Goal: Task Accomplishment & Management: Use online tool/utility

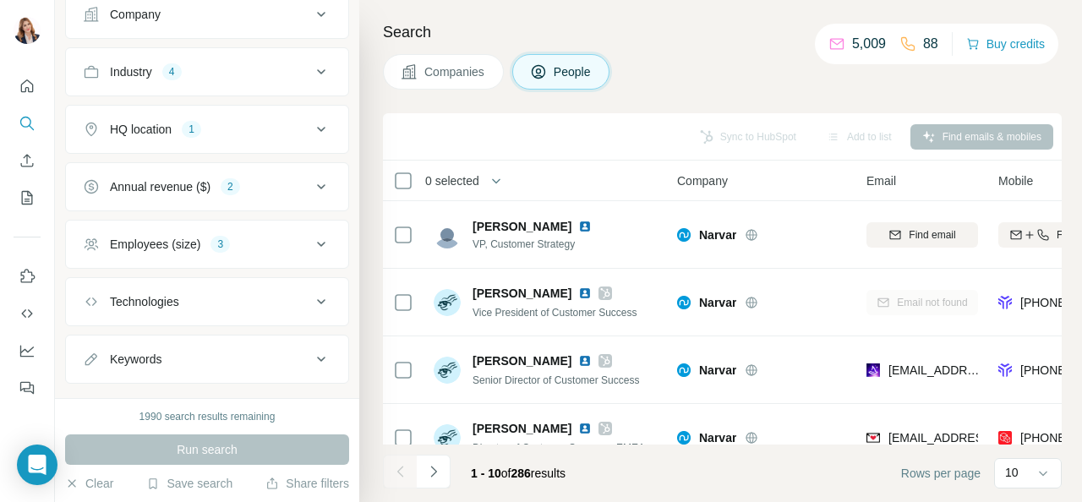
scroll to position [423, 0]
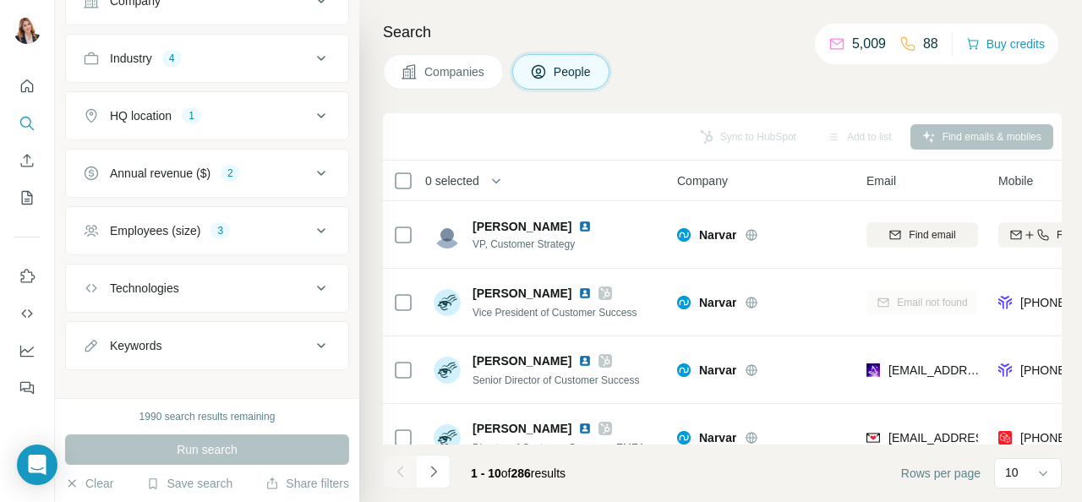
click at [477, 69] on span "Companies" at bounding box center [455, 71] width 62 height 17
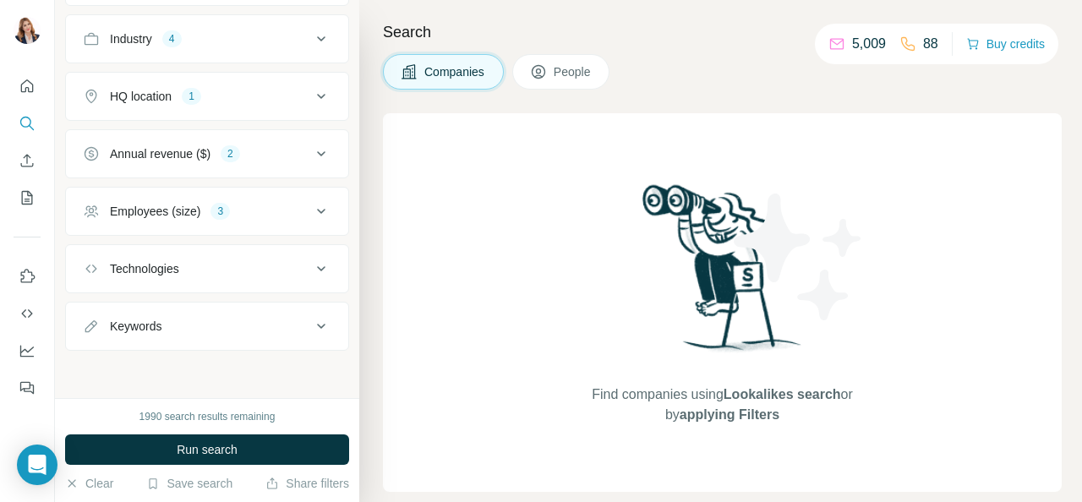
scroll to position [160, 0]
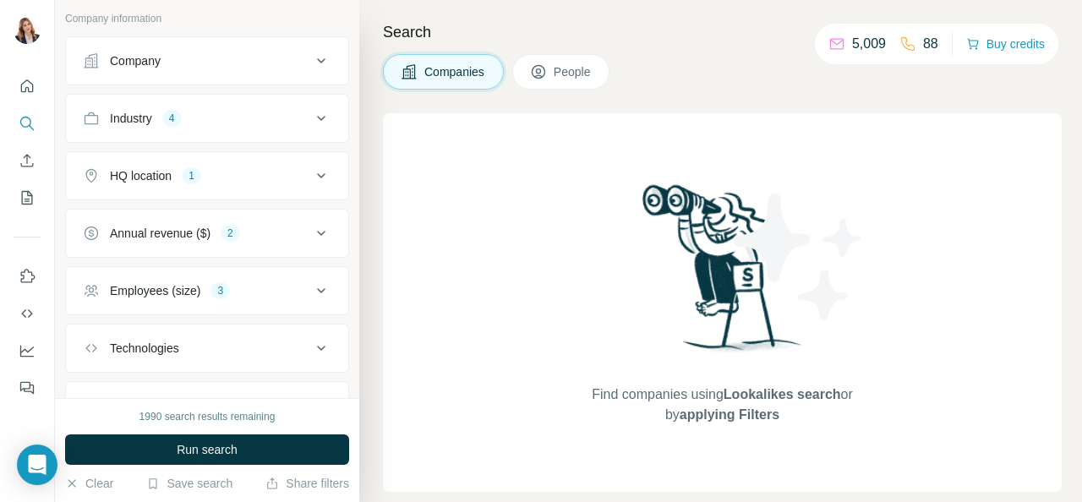
scroll to position [176, 0]
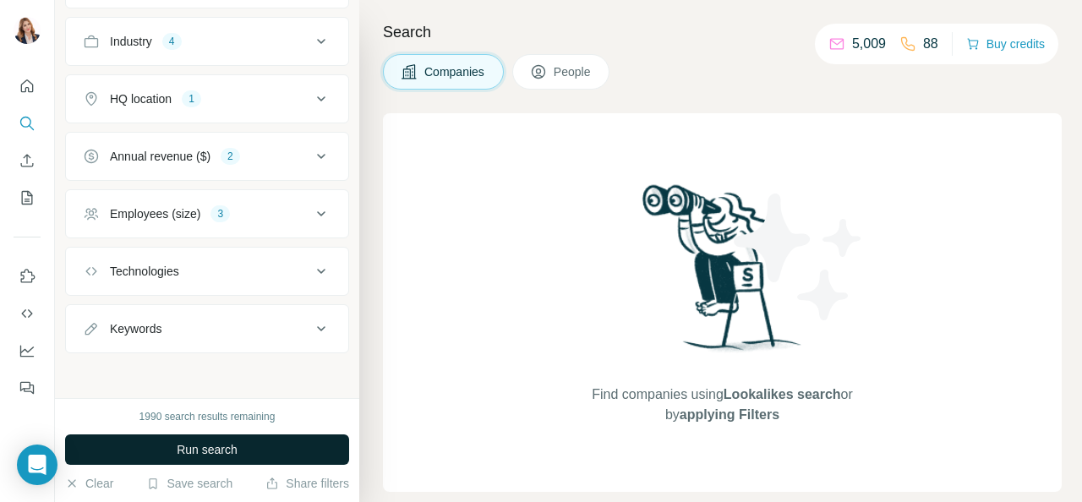
click at [240, 440] on button "Run search" at bounding box center [207, 450] width 284 height 30
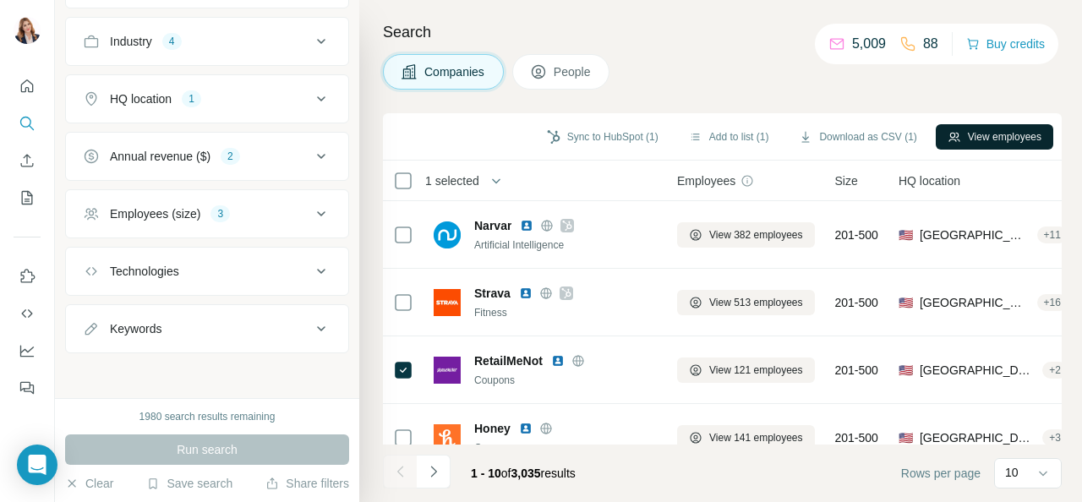
click at [1015, 139] on button "View employees" at bounding box center [995, 136] width 118 height 25
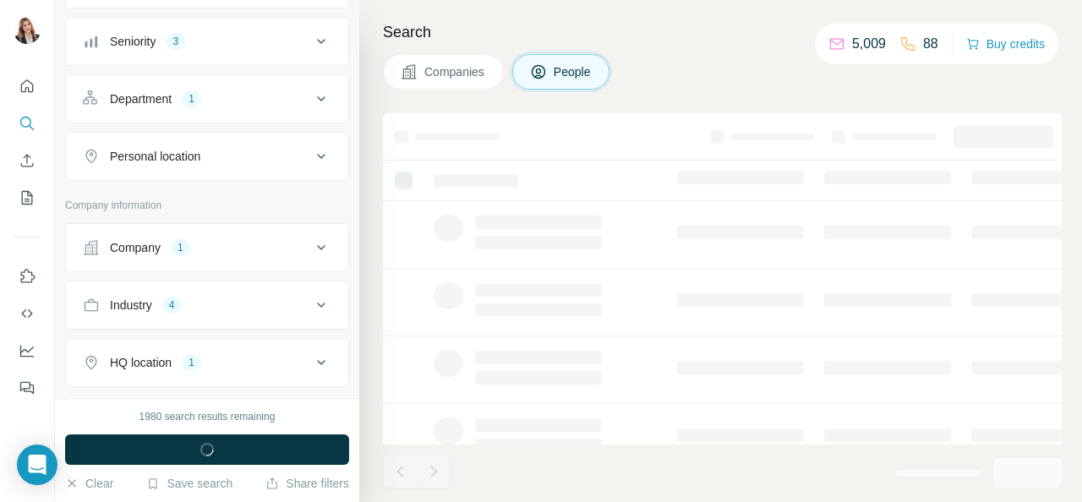
scroll to position [438, 0]
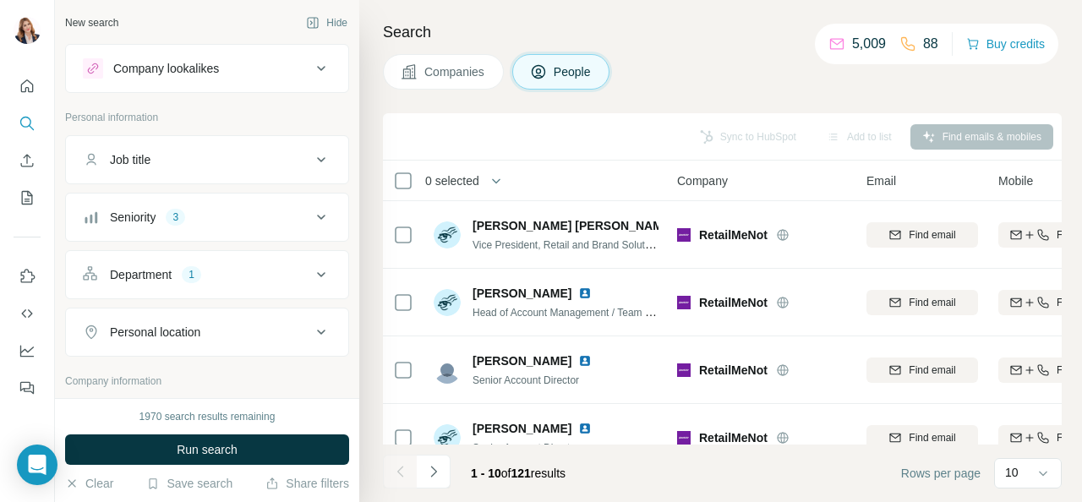
click at [311, 225] on icon at bounding box center [321, 217] width 20 height 20
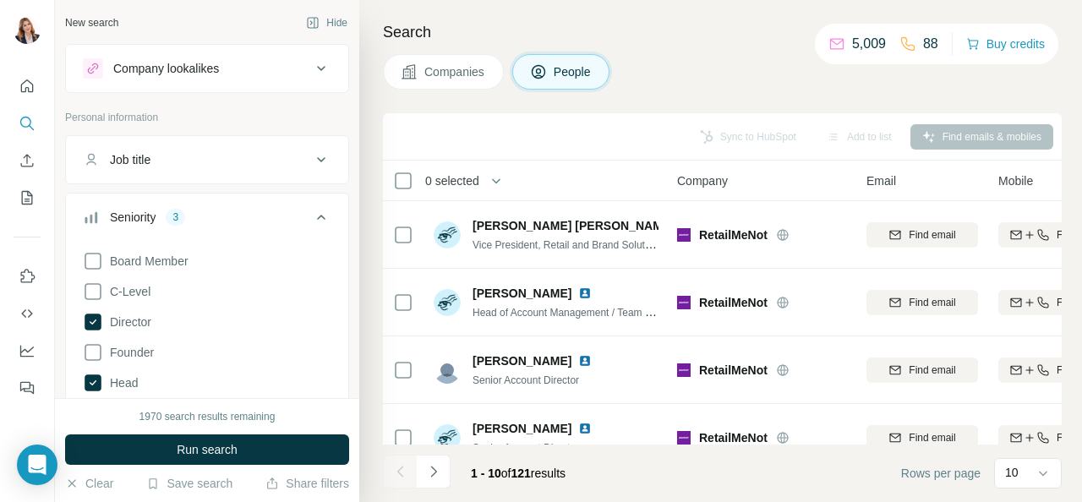
click at [311, 159] on icon at bounding box center [321, 160] width 20 height 20
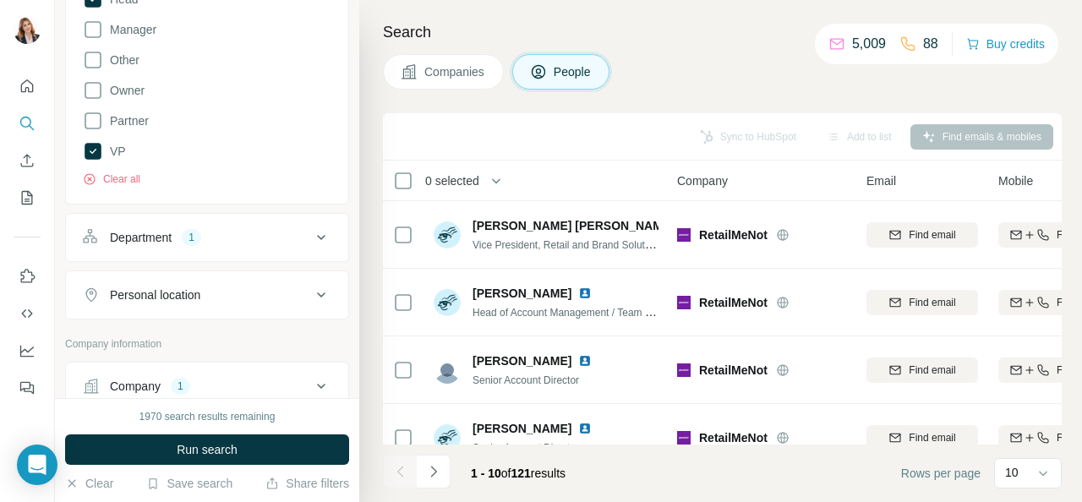
scroll to position [507, 0]
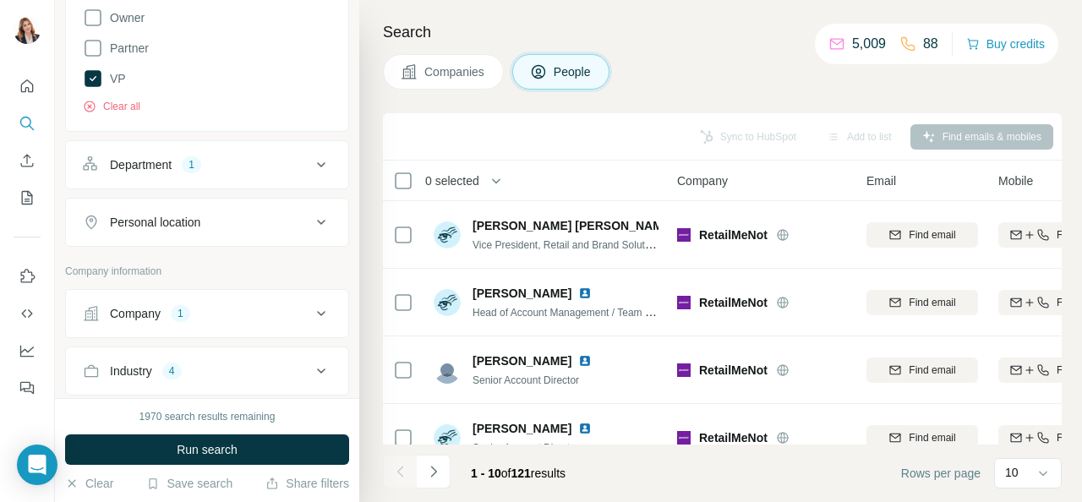
click at [311, 159] on icon at bounding box center [321, 165] width 20 height 20
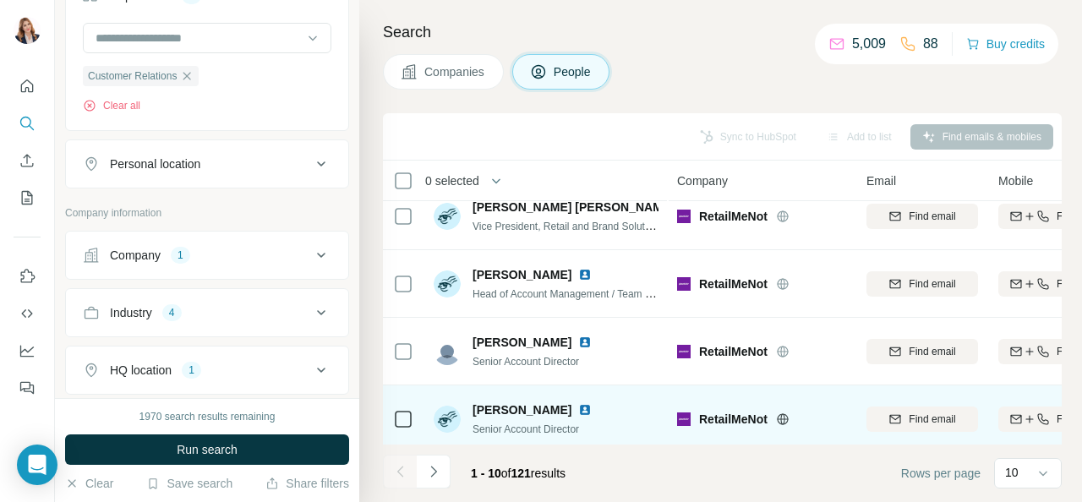
scroll to position [0, 0]
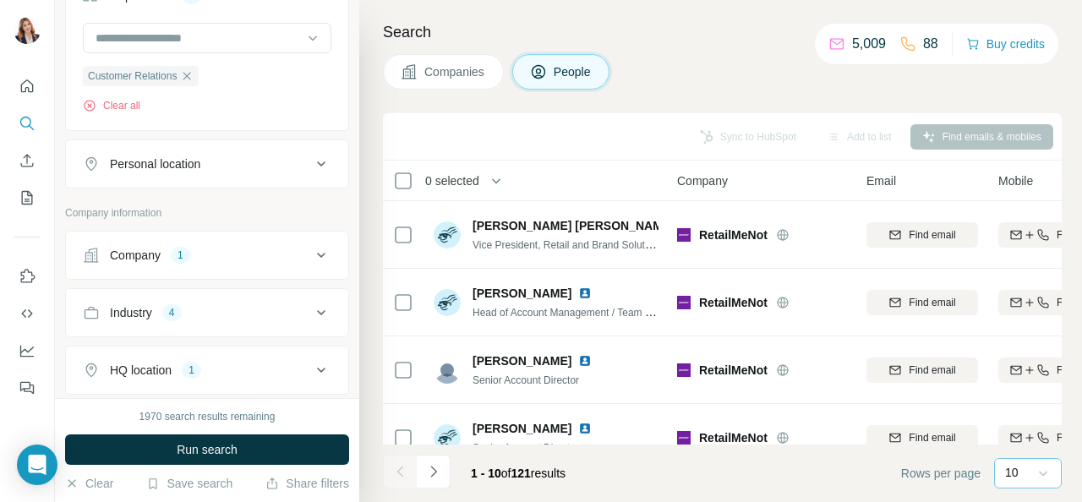
click at [1046, 474] on icon at bounding box center [1043, 473] width 17 height 17
click at [1026, 345] on div "60" at bounding box center [1028, 344] width 39 height 17
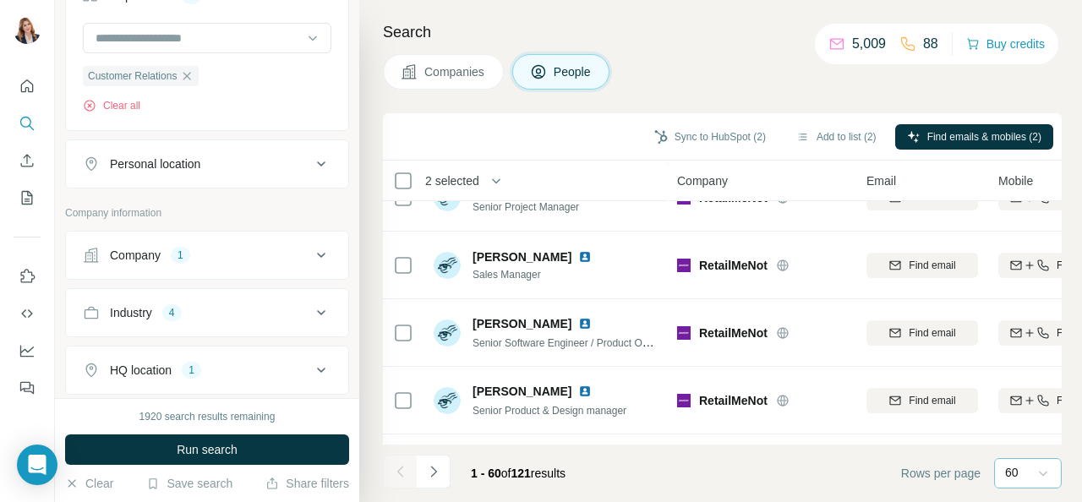
scroll to position [2621, 0]
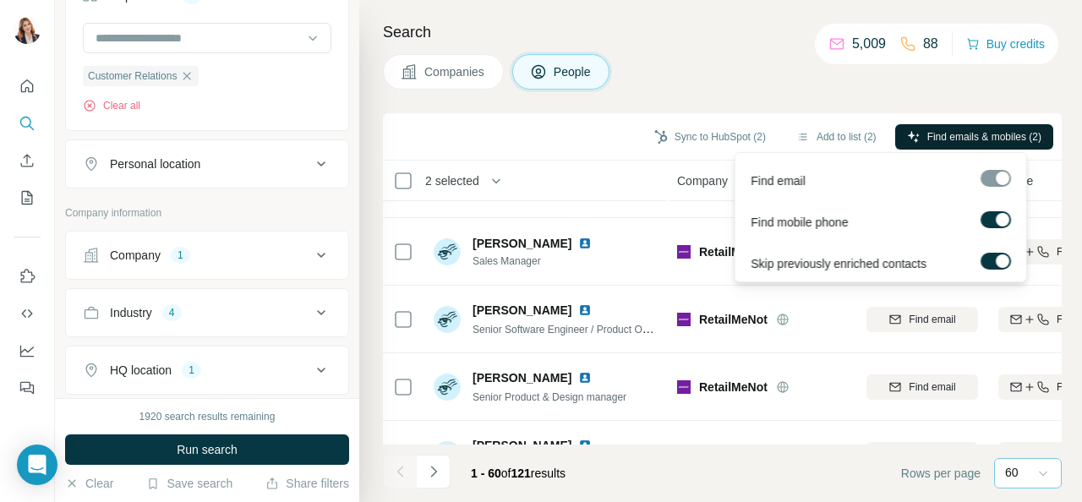
click at [949, 131] on span "Find emails & mobiles (2)" at bounding box center [985, 136] width 114 height 15
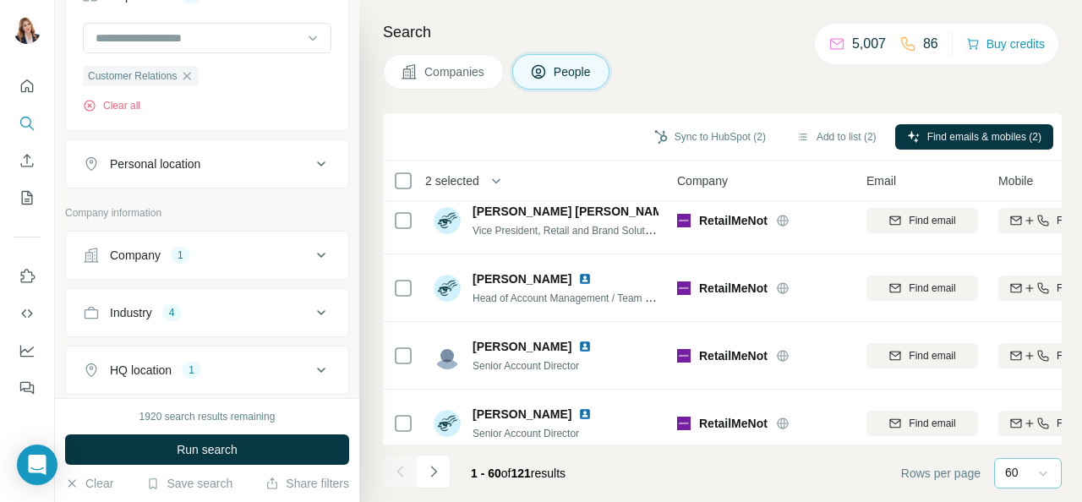
scroll to position [0, 0]
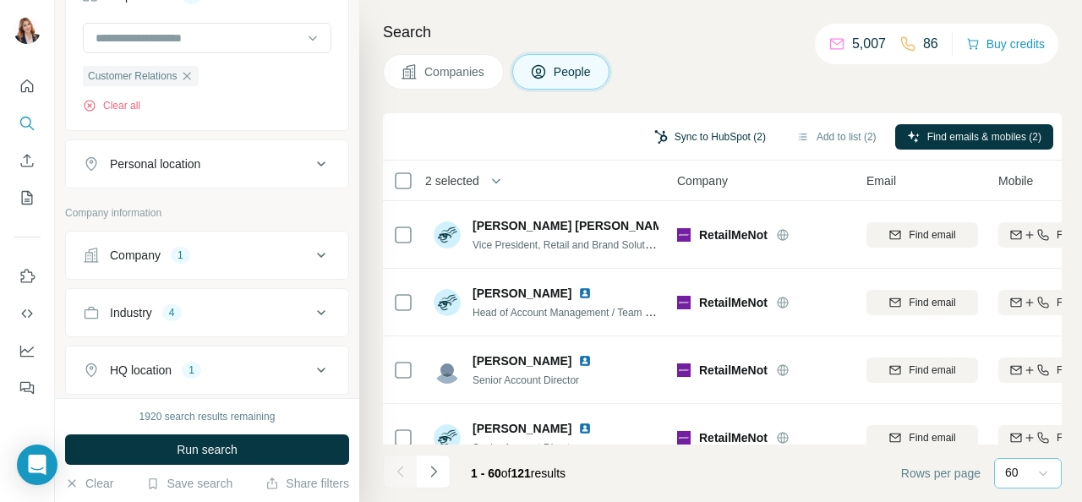
click at [701, 136] on button "Sync to HubSpot (2)" at bounding box center [710, 136] width 135 height 25
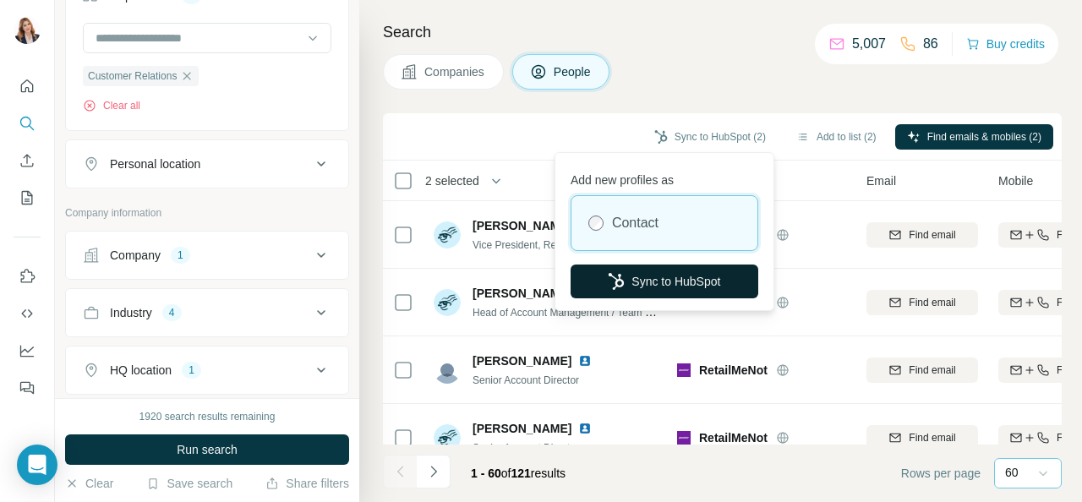
click at [684, 282] on button "Sync to HubSpot" at bounding box center [665, 282] width 188 height 34
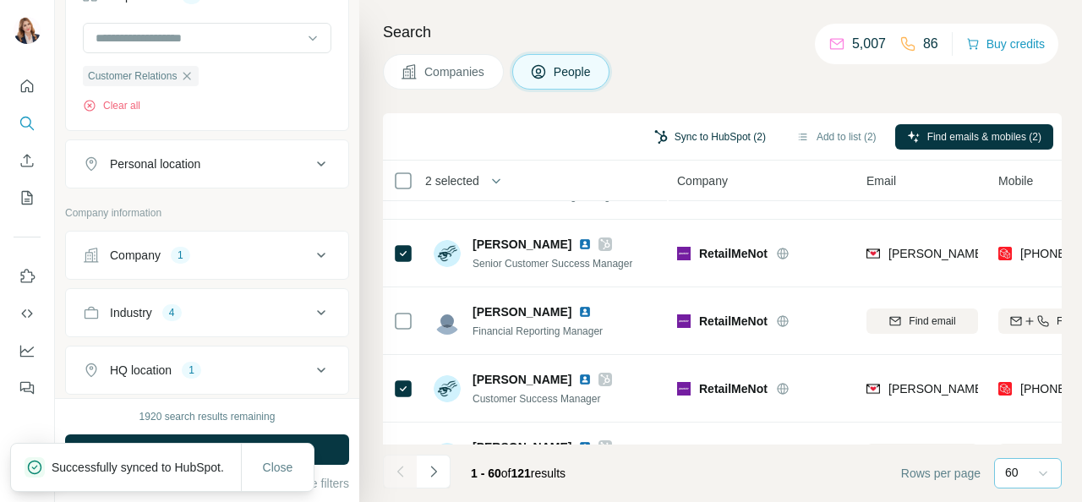
scroll to position [1015, 0]
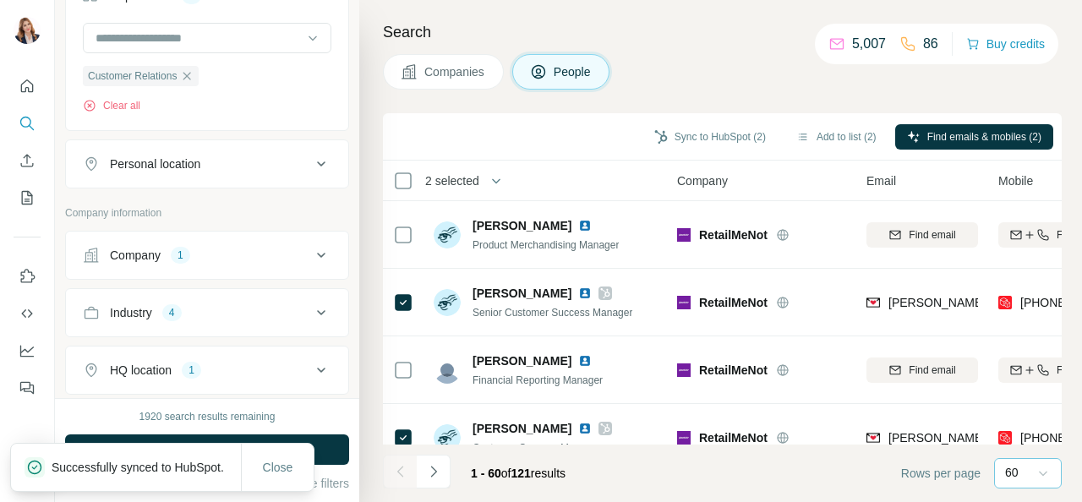
click at [473, 68] on span "Companies" at bounding box center [455, 71] width 62 height 17
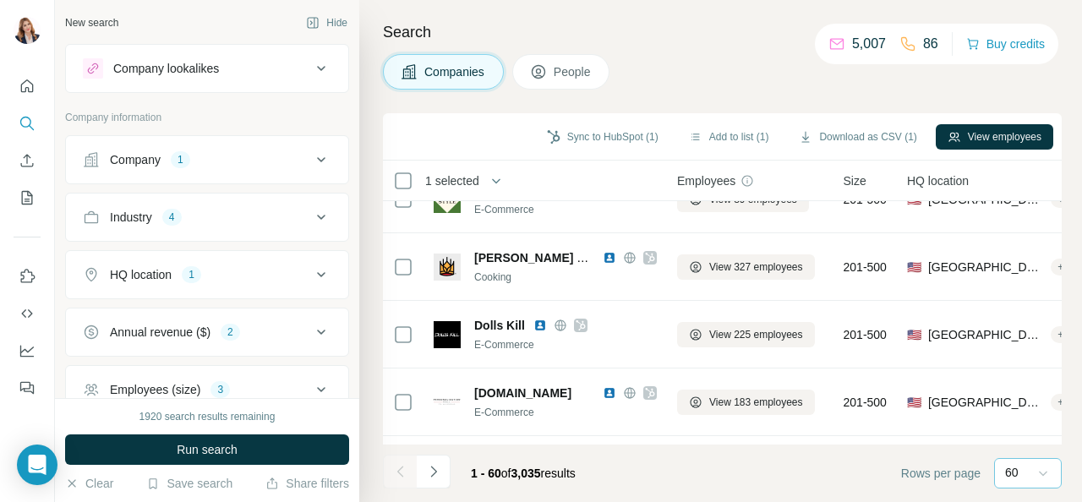
scroll to position [0, 0]
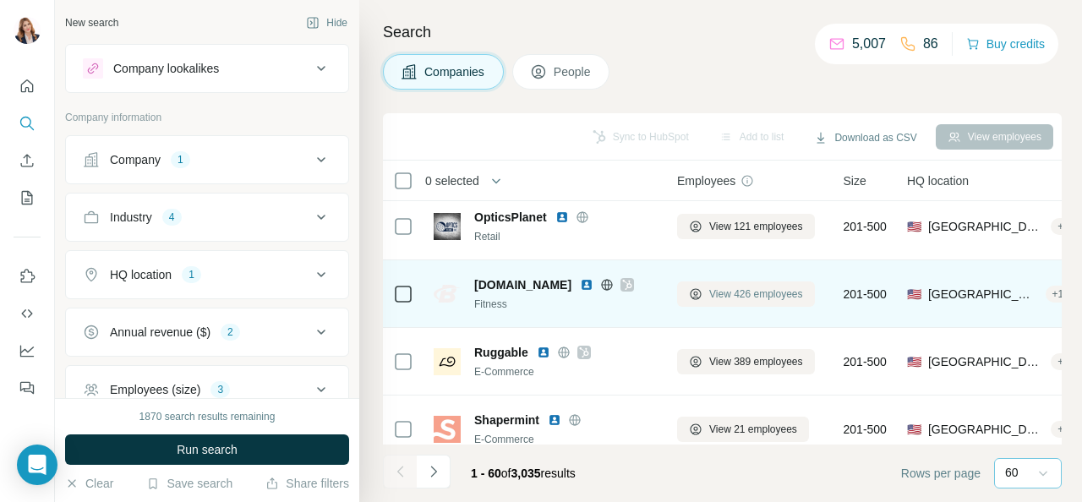
scroll to position [846, 0]
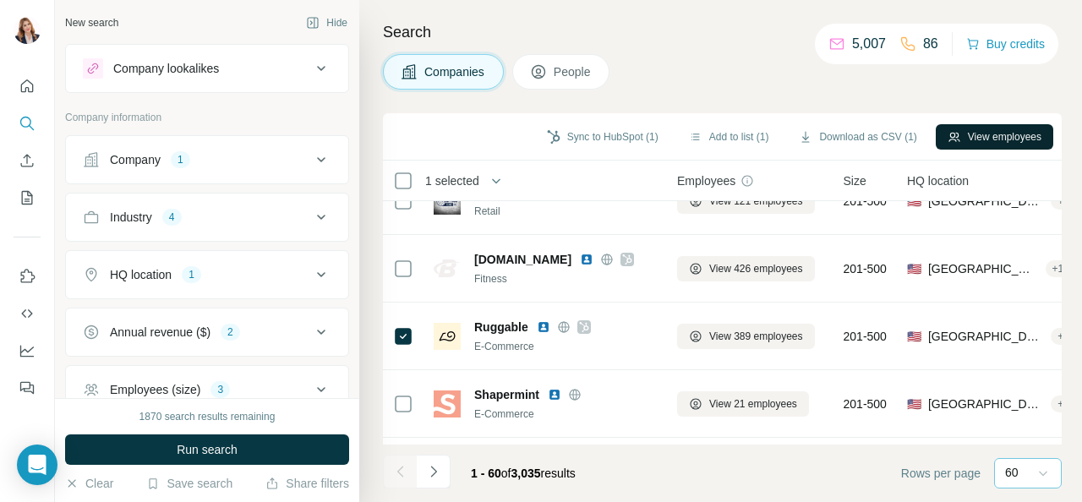
click at [1001, 136] on button "View employees" at bounding box center [995, 136] width 118 height 25
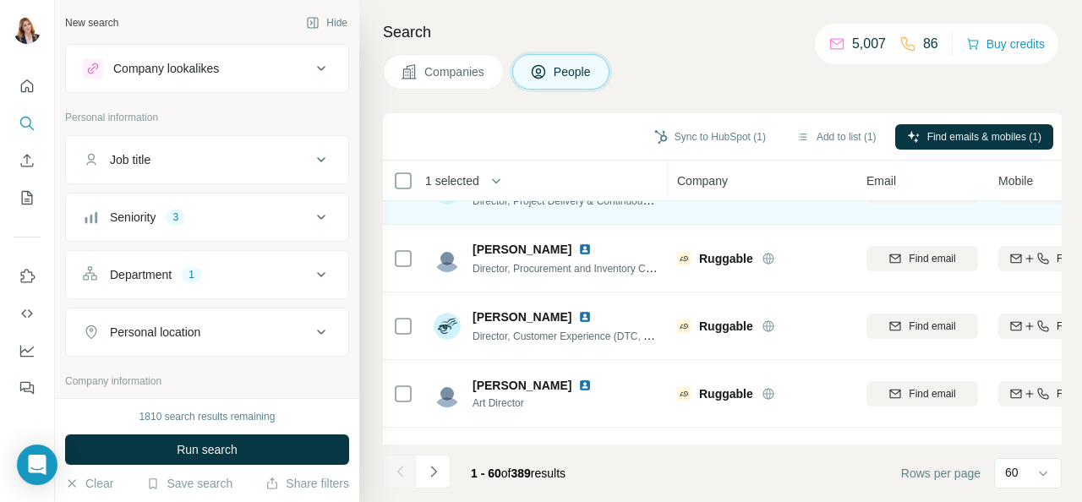
scroll to position [3824, 0]
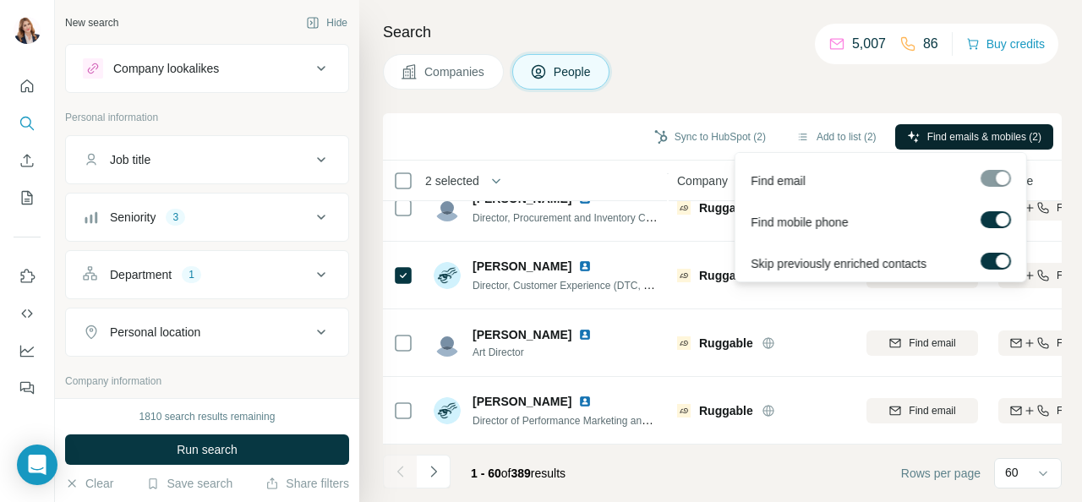
click at [928, 131] on span "Find emails & mobiles (2)" at bounding box center [985, 136] width 114 height 15
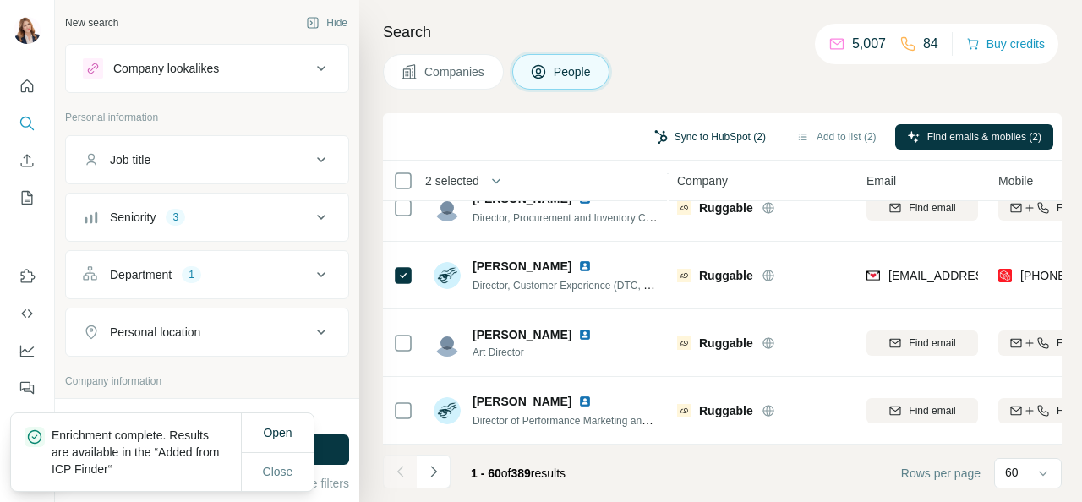
click at [713, 133] on button "Sync to HubSpot (2)" at bounding box center [710, 136] width 135 height 25
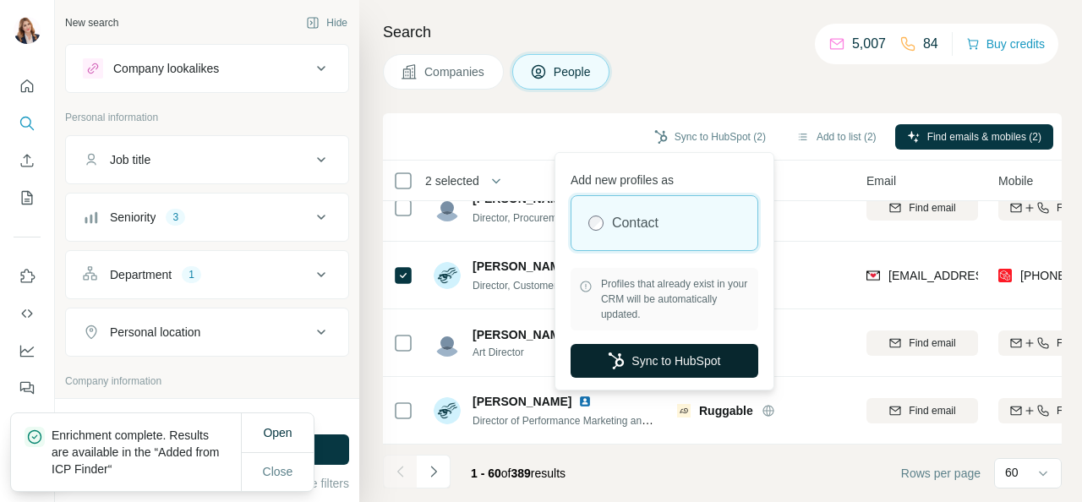
click at [666, 369] on button "Sync to HubSpot" at bounding box center [665, 361] width 188 height 34
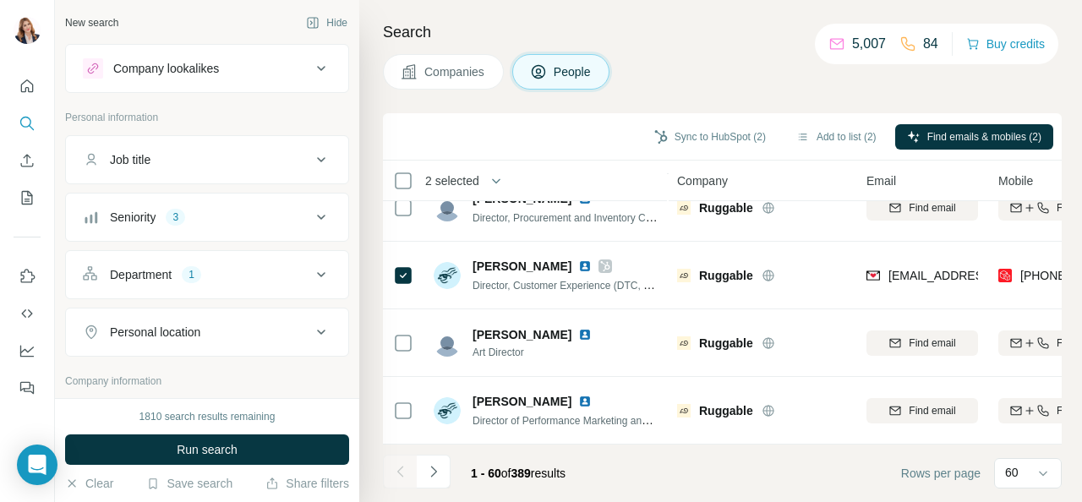
click at [446, 72] on span "Companies" at bounding box center [455, 71] width 62 height 17
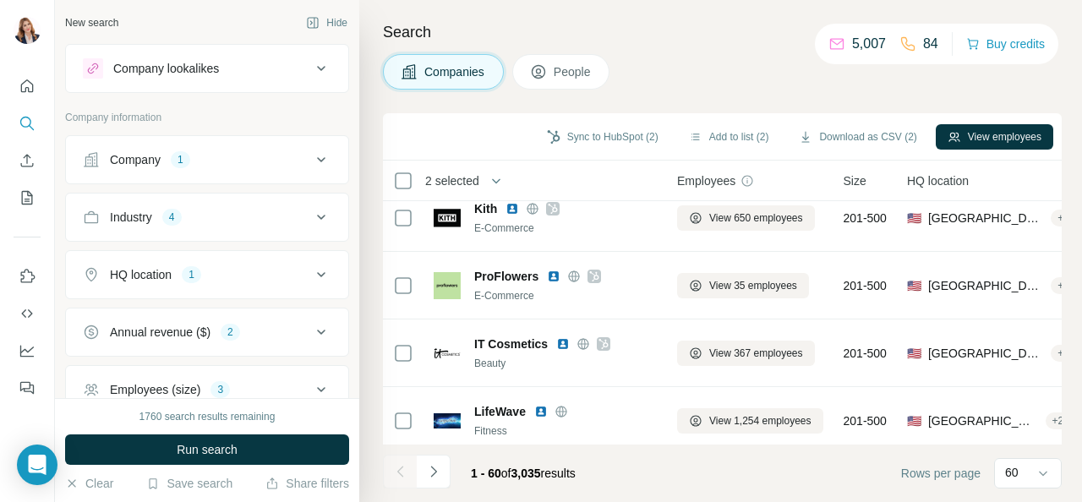
scroll to position [3551, 0]
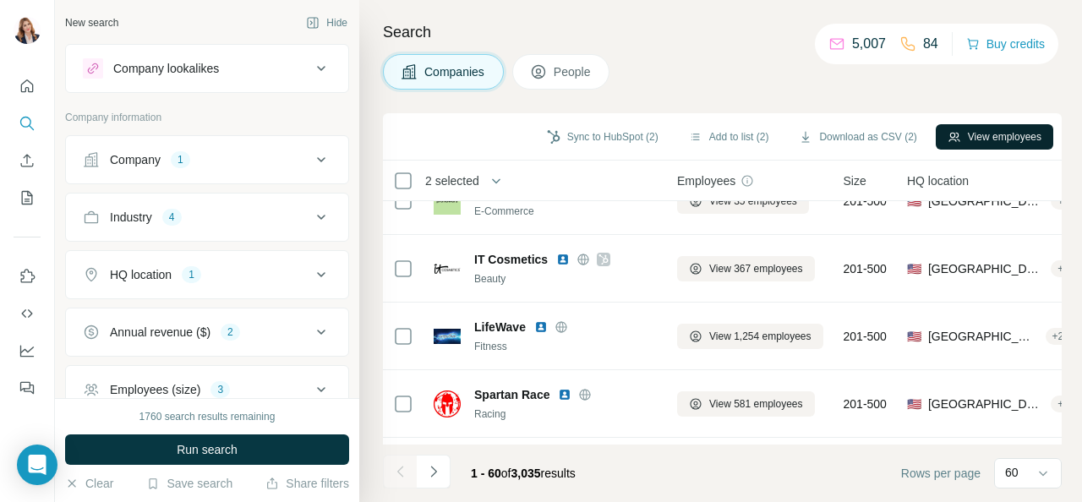
click at [996, 143] on button "View employees" at bounding box center [995, 136] width 118 height 25
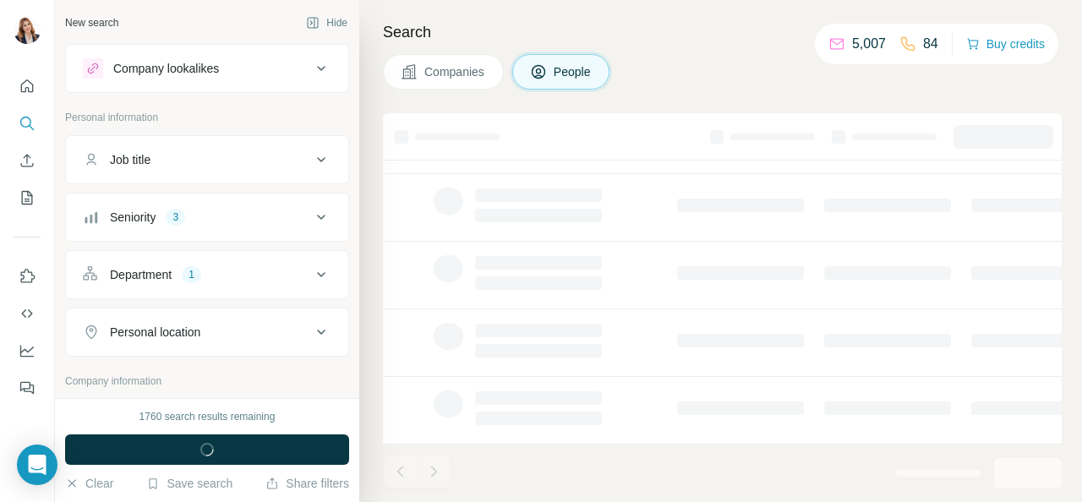
scroll to position [441, 0]
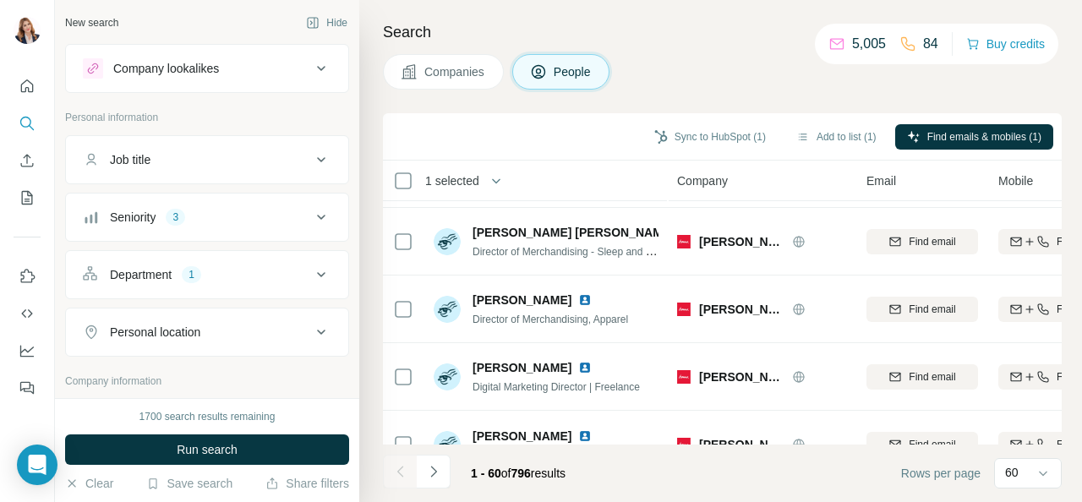
scroll to position [2875, 0]
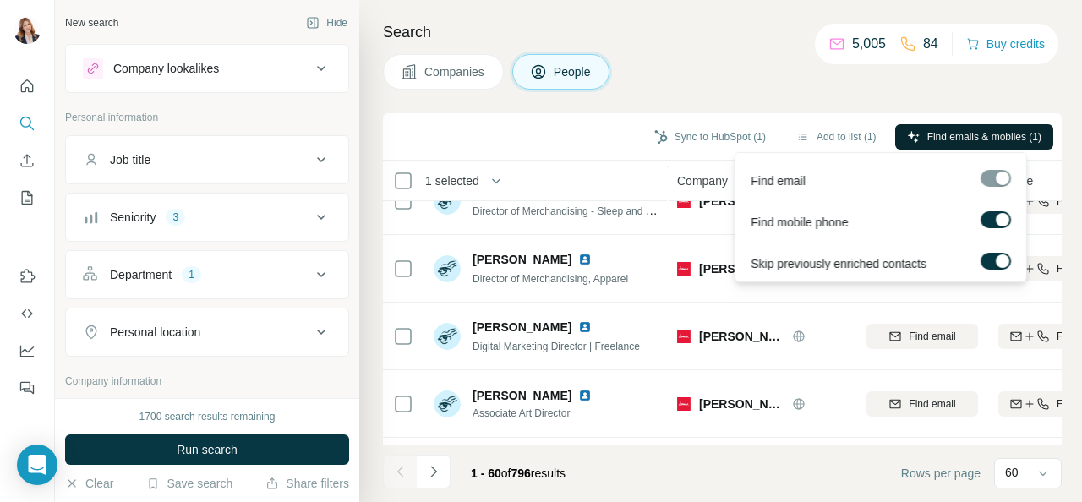
click at [964, 134] on span "Find emails & mobiles (1)" at bounding box center [985, 136] width 114 height 15
click at [954, 137] on span "Find emails & mobiles (1)" at bounding box center [985, 136] width 114 height 15
click at [952, 136] on span "Find emails & mobiles (1)" at bounding box center [985, 136] width 114 height 15
click at [716, 133] on button "Sync to HubSpot (1)" at bounding box center [710, 136] width 135 height 25
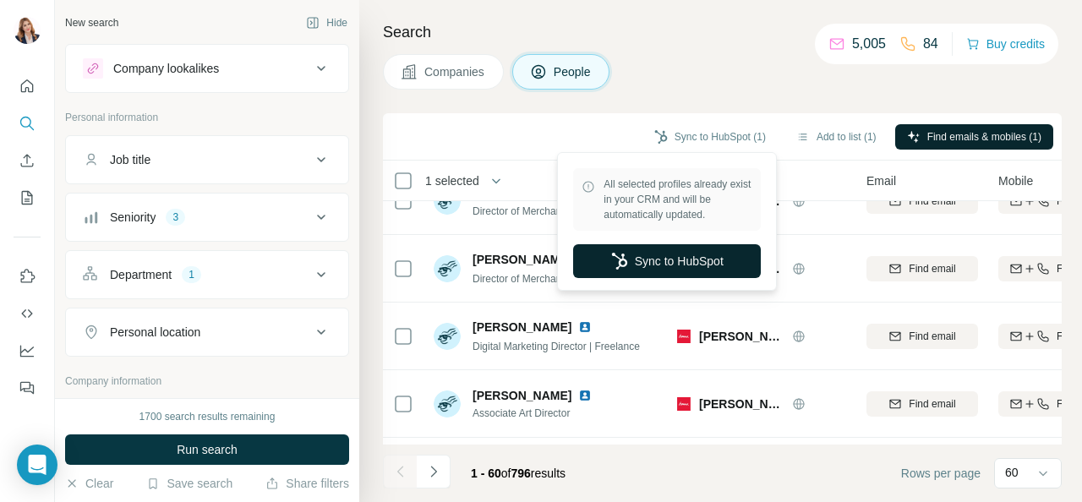
click at [687, 259] on button "Sync to HubSpot" at bounding box center [667, 261] width 188 height 34
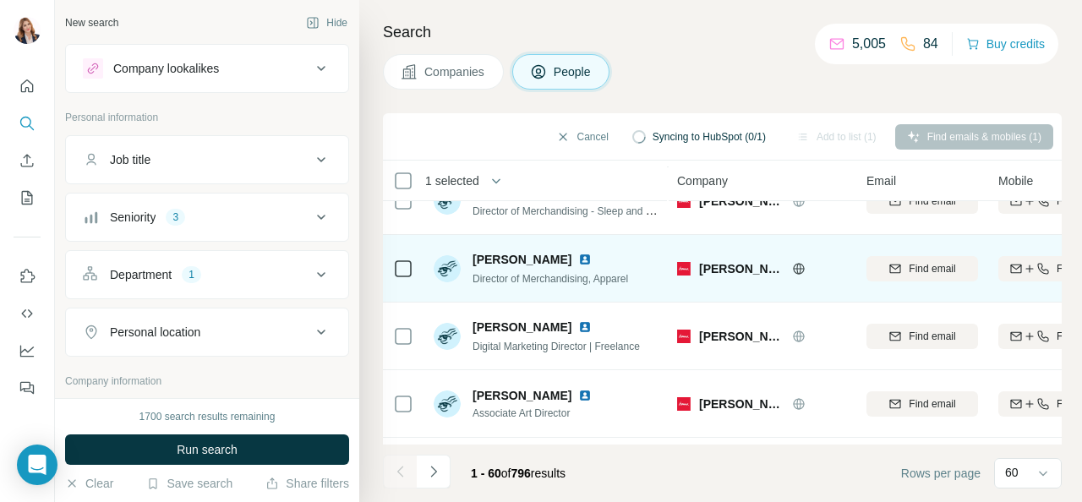
scroll to position [2790, 0]
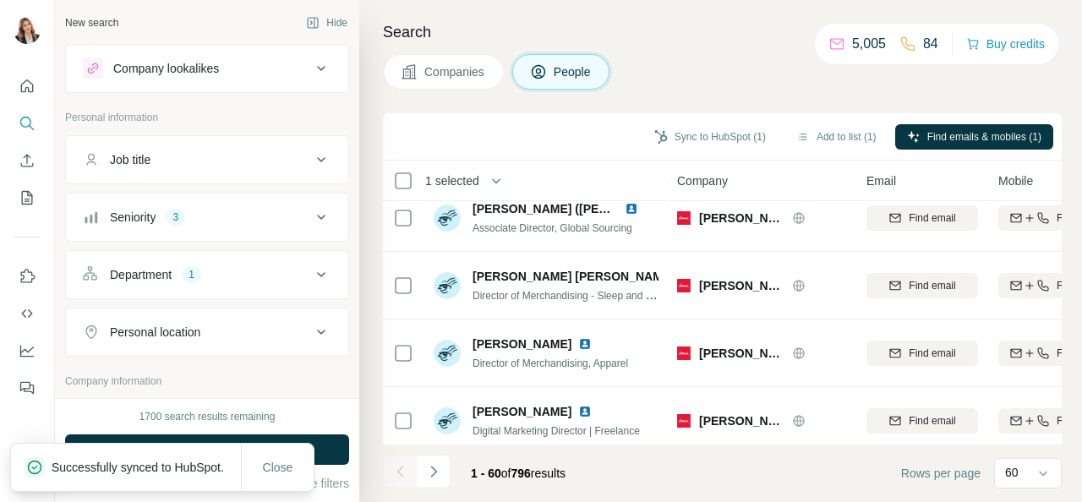
click at [434, 80] on button "Companies" at bounding box center [443, 72] width 121 height 36
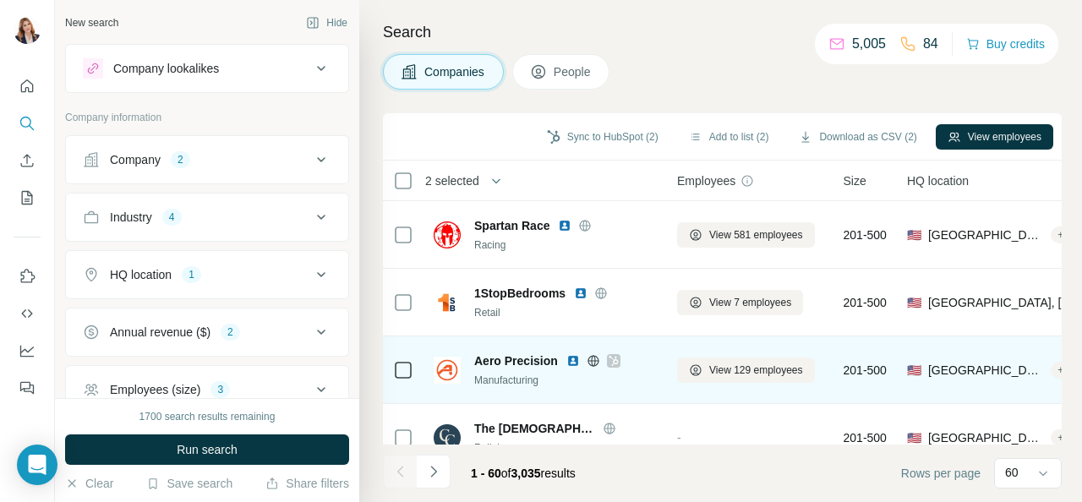
scroll to position [3824, 0]
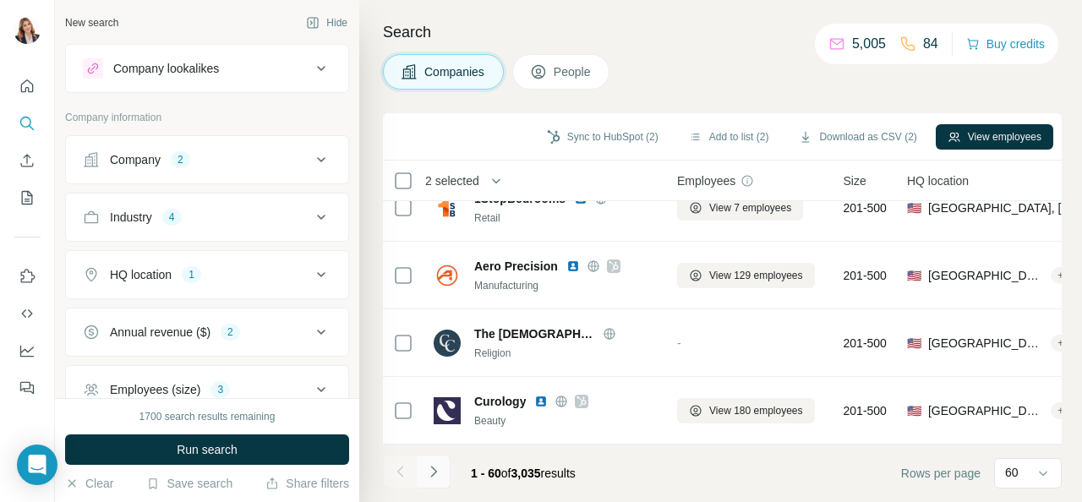
click at [430, 470] on icon "Navigate to next page" at bounding box center [433, 471] width 17 height 17
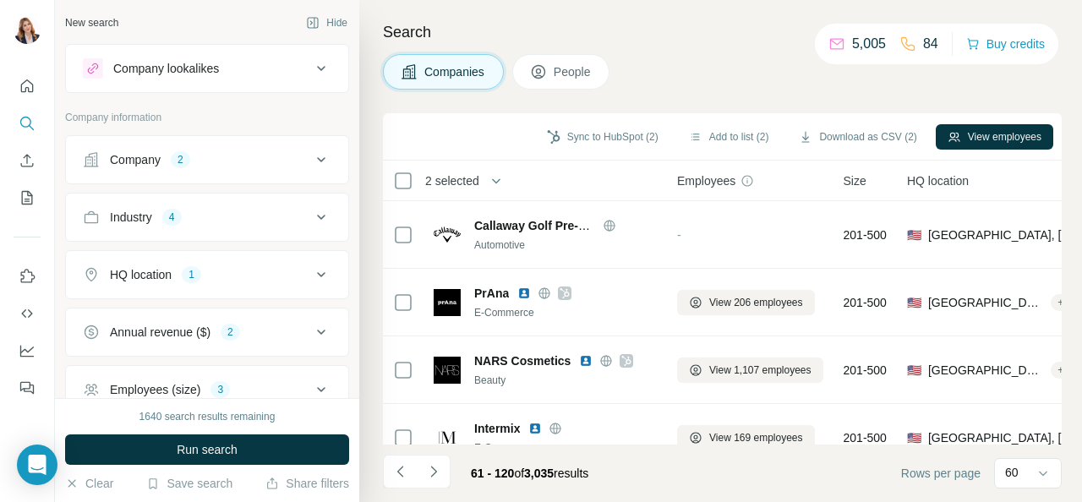
scroll to position [2198, 0]
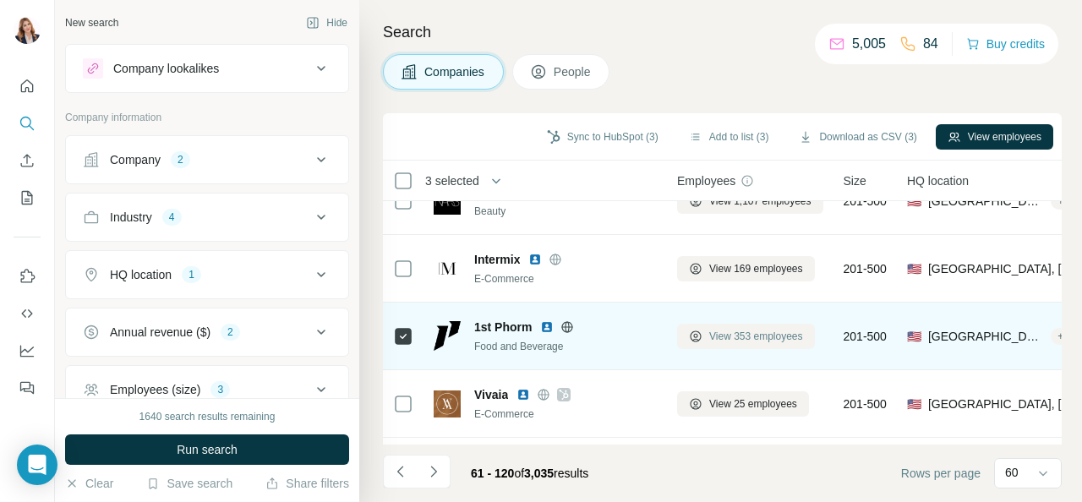
click at [744, 339] on span "View 353 employees" at bounding box center [756, 336] width 94 height 15
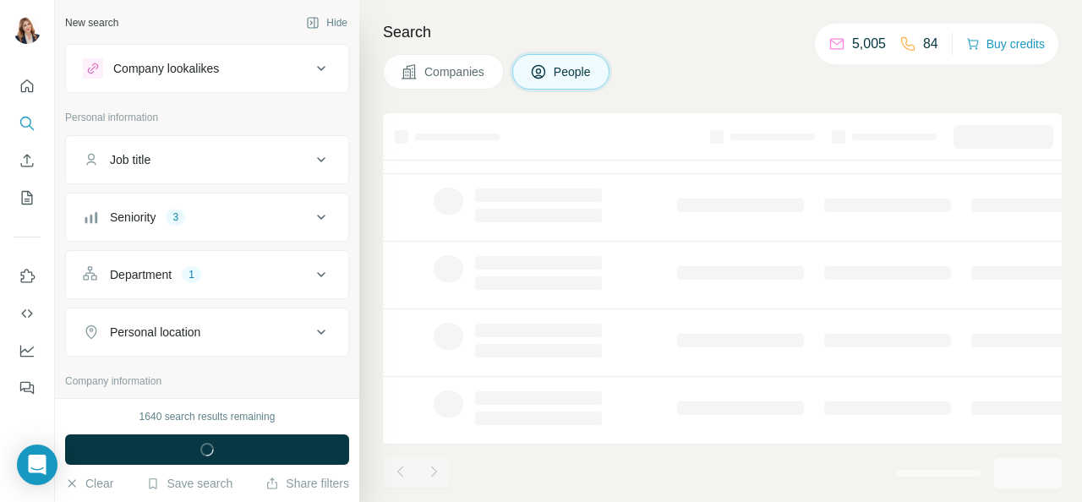
scroll to position [441, 0]
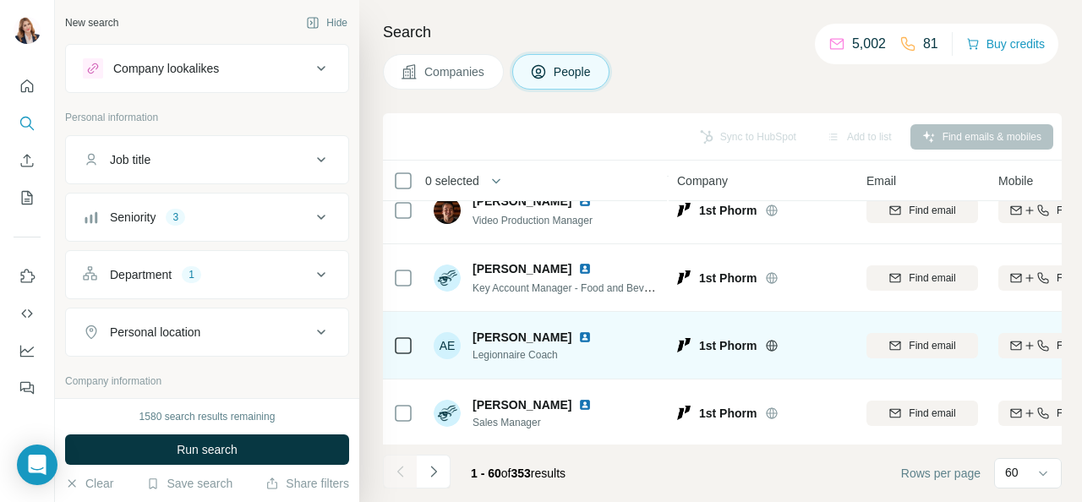
scroll to position [2114, 0]
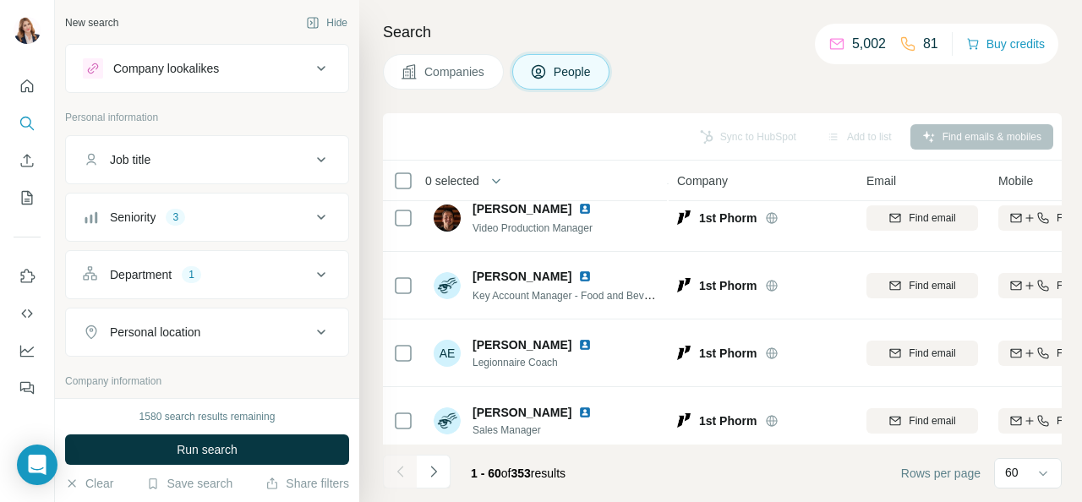
click at [434, 68] on span "Companies" at bounding box center [455, 71] width 62 height 17
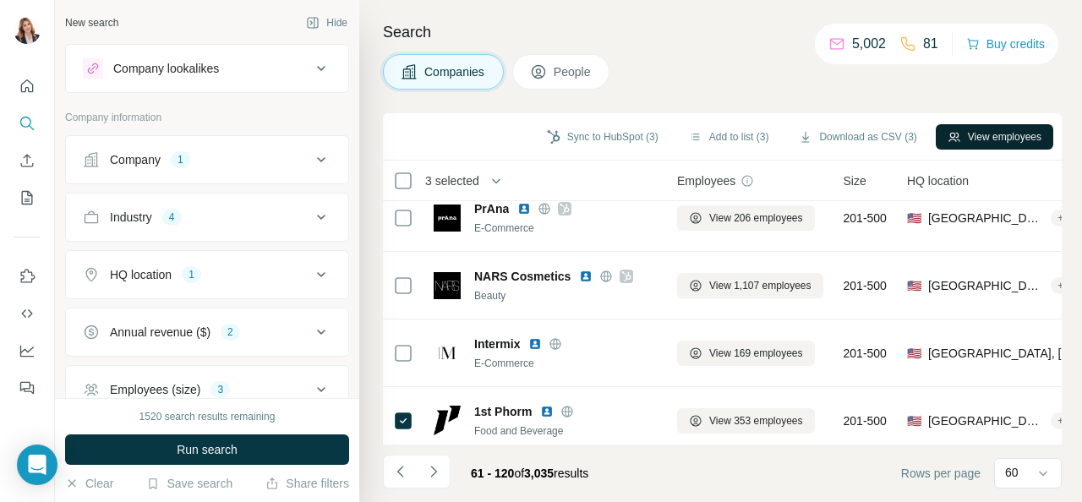
click at [971, 141] on button "View employees" at bounding box center [995, 136] width 118 height 25
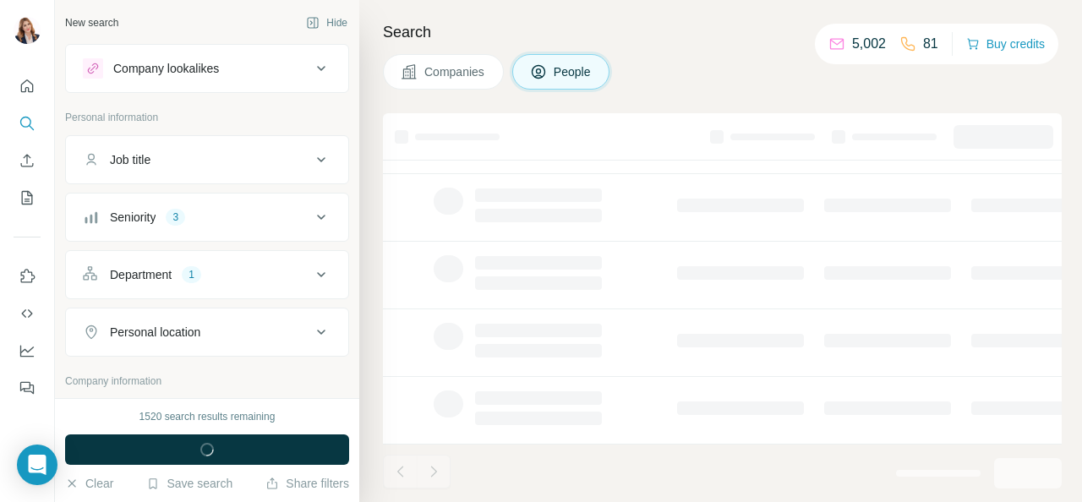
scroll to position [441, 0]
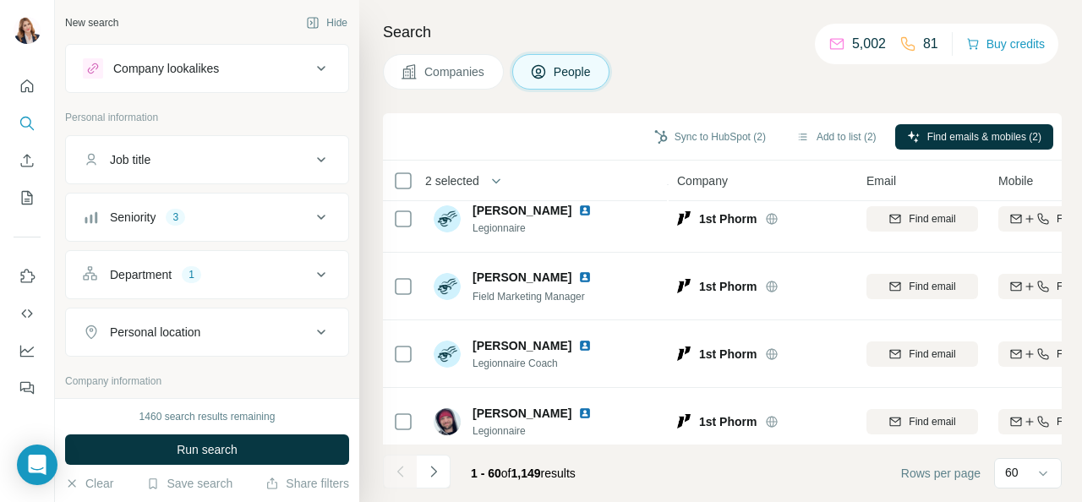
scroll to position [3824, 0]
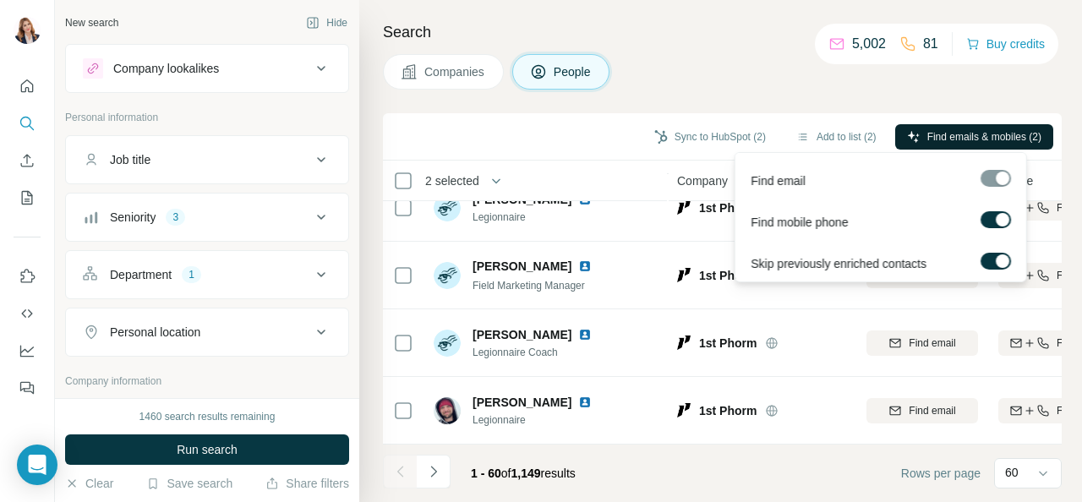
click at [958, 133] on span "Find emails & mobiles (2)" at bounding box center [985, 136] width 114 height 15
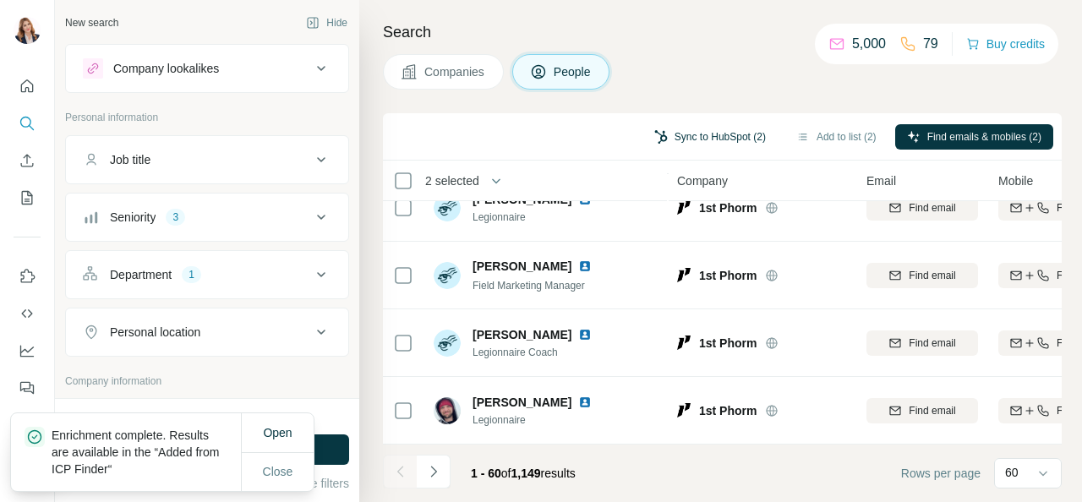
click at [701, 136] on button "Sync to HubSpot (2)" at bounding box center [710, 136] width 135 height 25
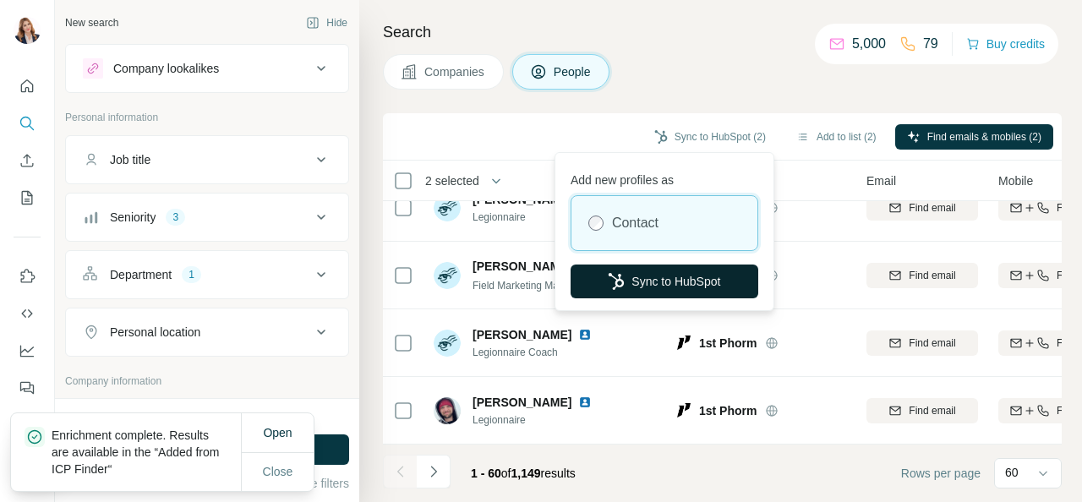
click at [656, 285] on button "Sync to HubSpot" at bounding box center [665, 282] width 188 height 34
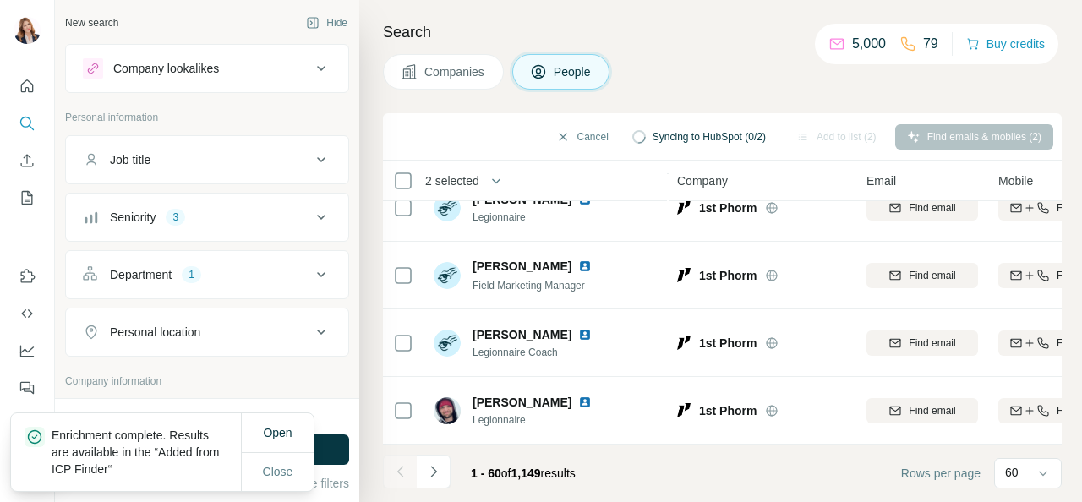
click at [446, 66] on span "Companies" at bounding box center [455, 71] width 62 height 17
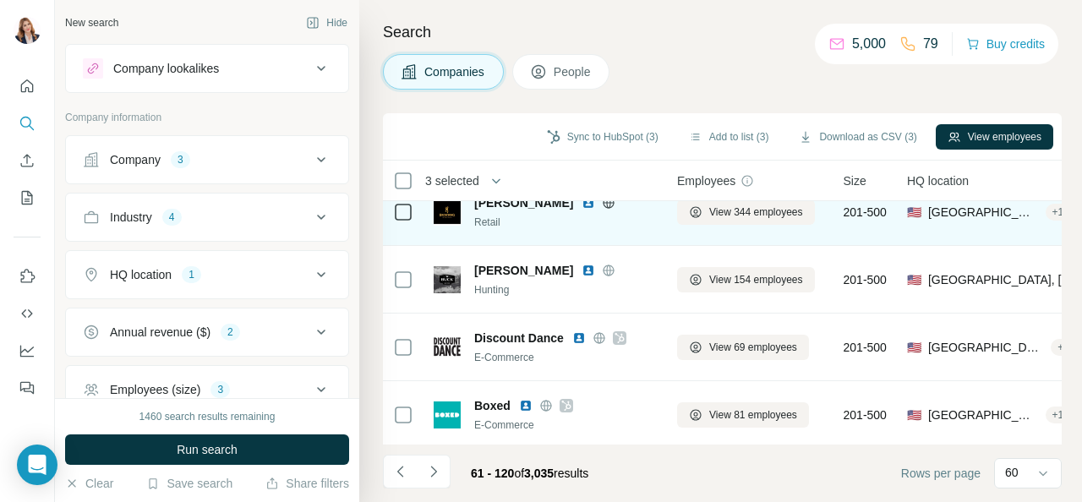
scroll to position [3824, 0]
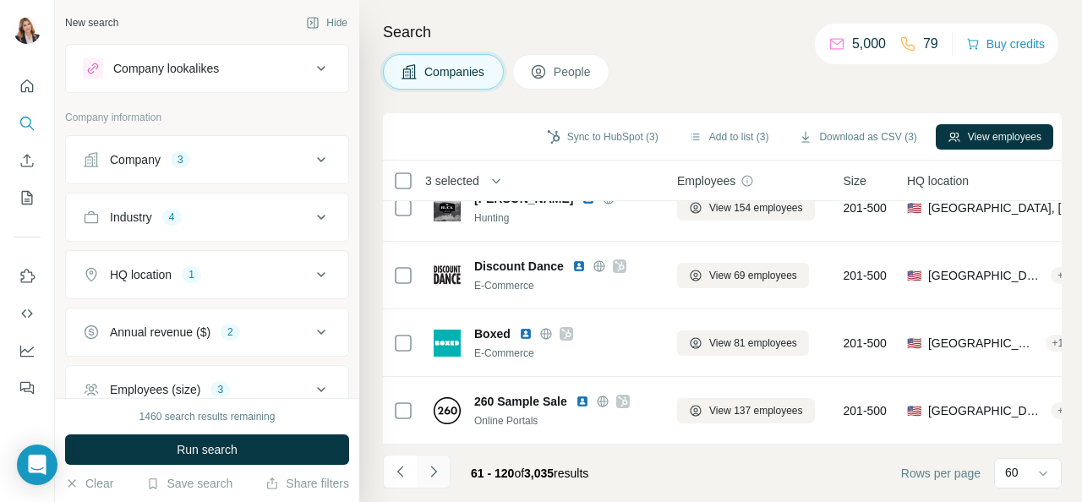
click at [434, 468] on icon "Navigate to next page" at bounding box center [433, 471] width 6 height 11
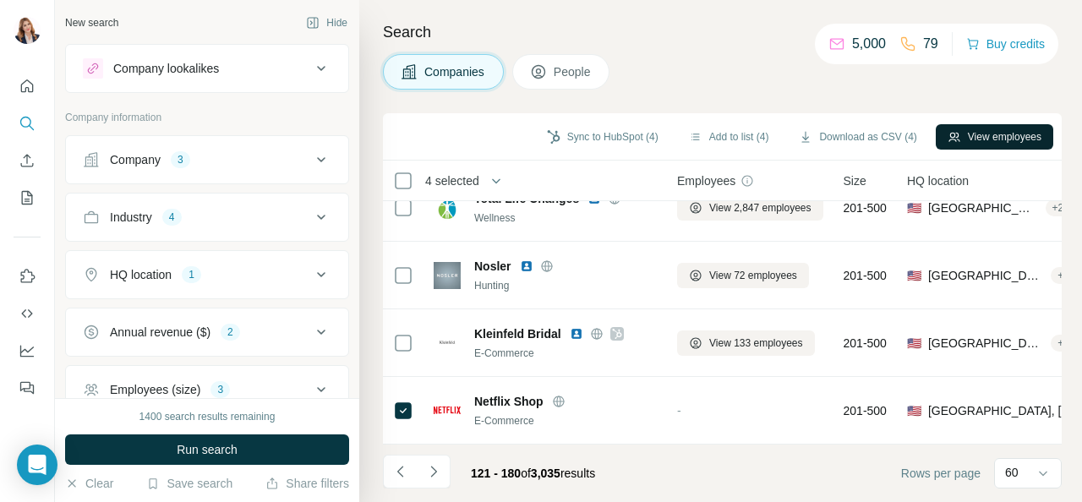
click at [1004, 133] on button "View employees" at bounding box center [995, 136] width 118 height 25
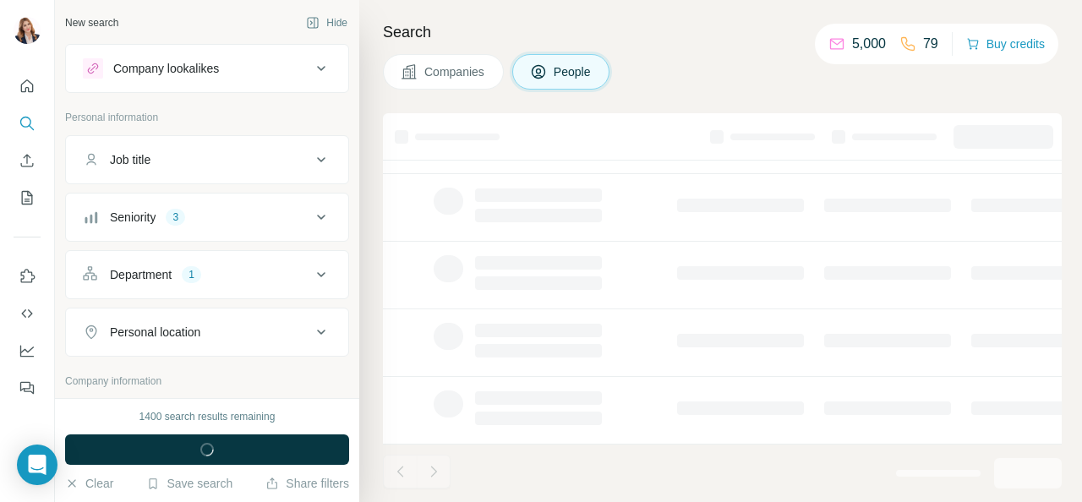
scroll to position [441, 0]
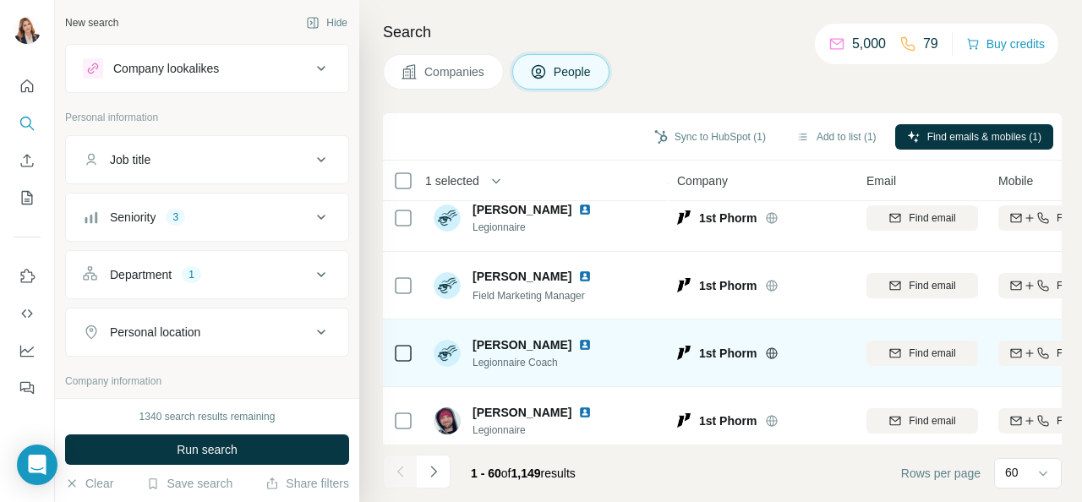
scroll to position [3824, 0]
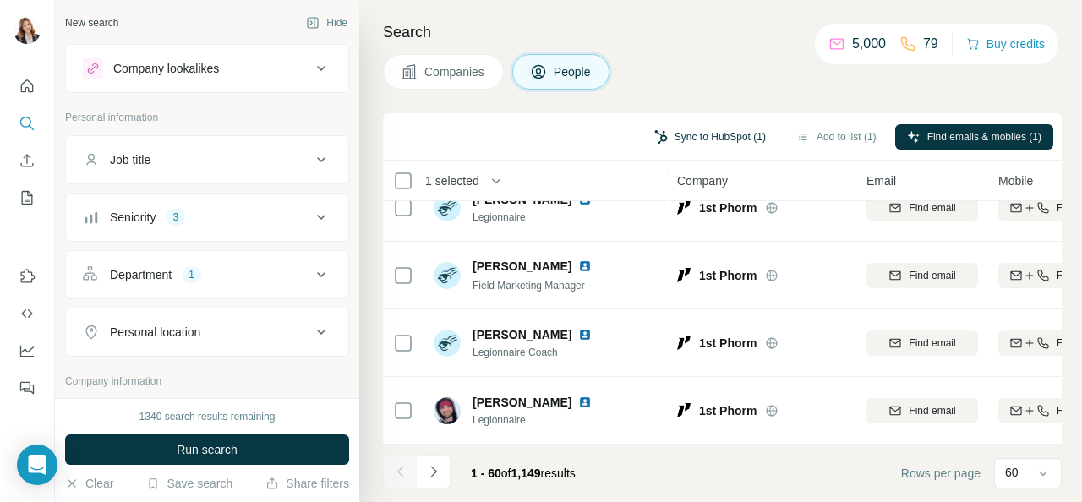
click at [729, 136] on button "Sync to HubSpot (1)" at bounding box center [710, 136] width 135 height 25
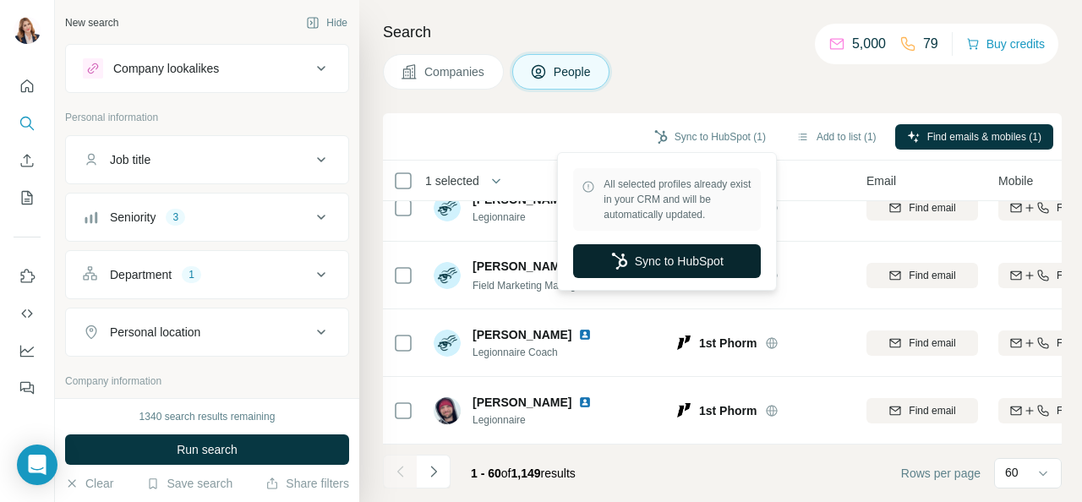
click at [684, 271] on button "Sync to HubSpot" at bounding box center [667, 261] width 188 height 34
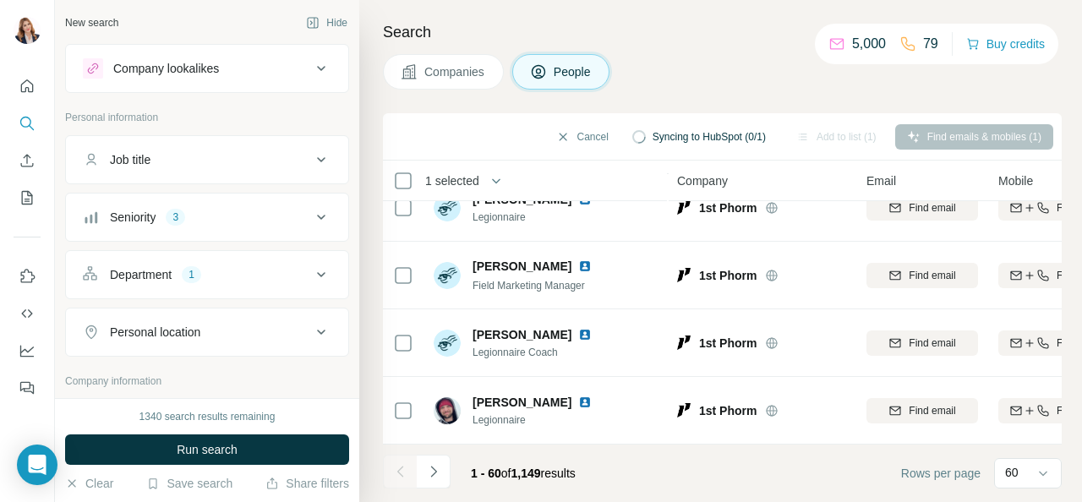
click at [423, 68] on button "Companies" at bounding box center [443, 72] width 121 height 36
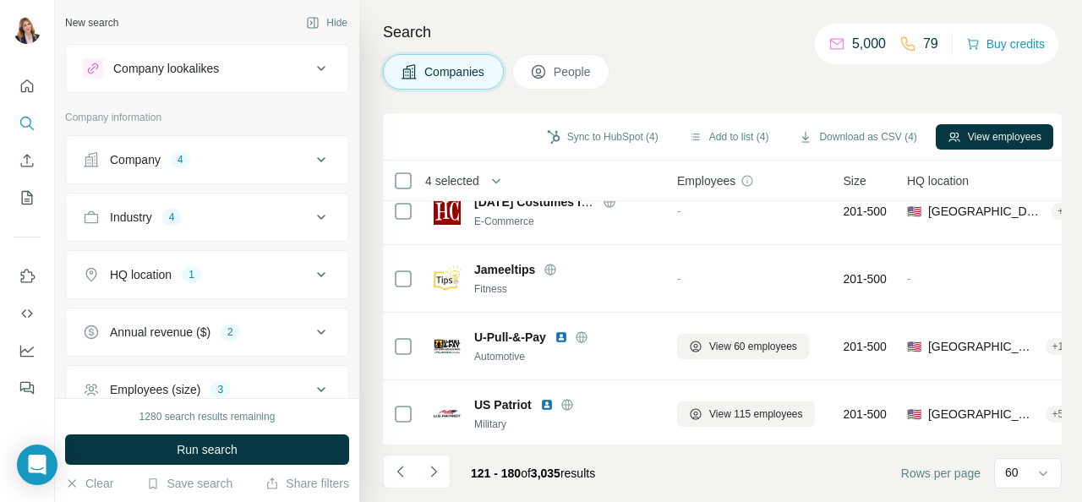
scroll to position [1625, 0]
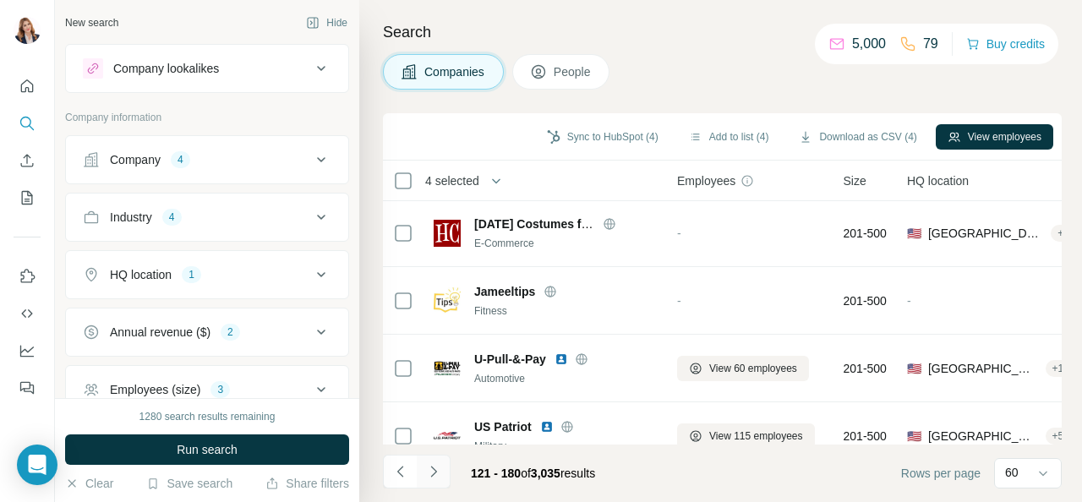
click at [437, 473] on icon "Navigate to next page" at bounding box center [433, 471] width 17 height 17
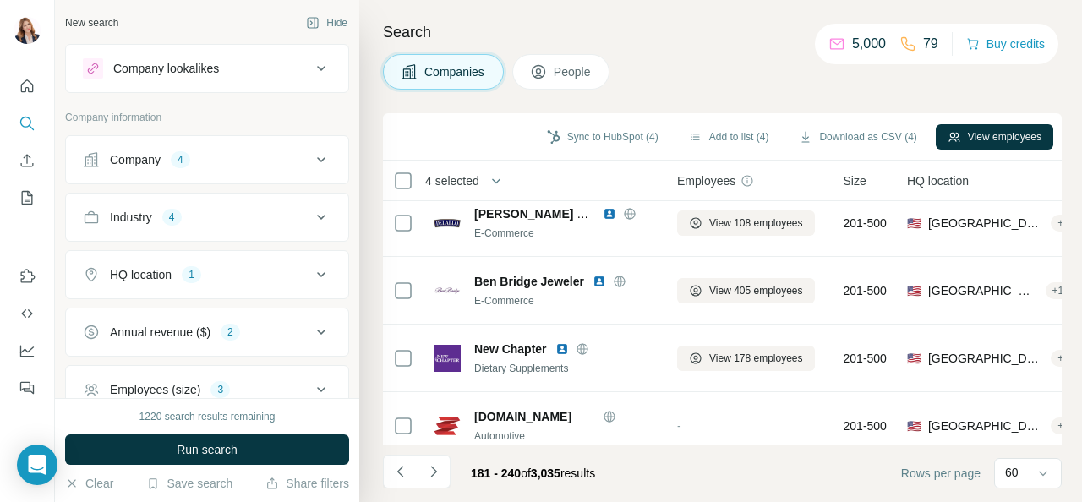
scroll to position [1353, 0]
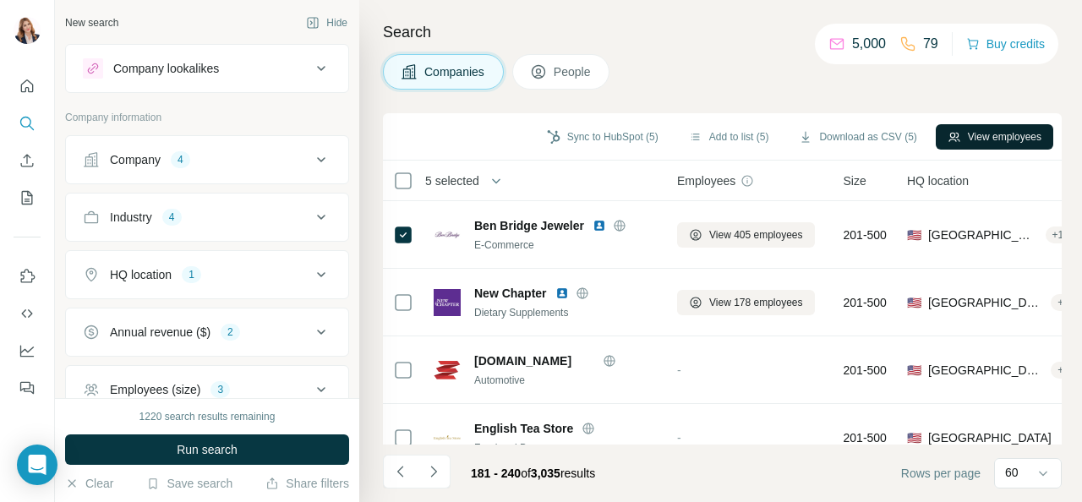
click at [1001, 134] on button "View employees" at bounding box center [995, 136] width 118 height 25
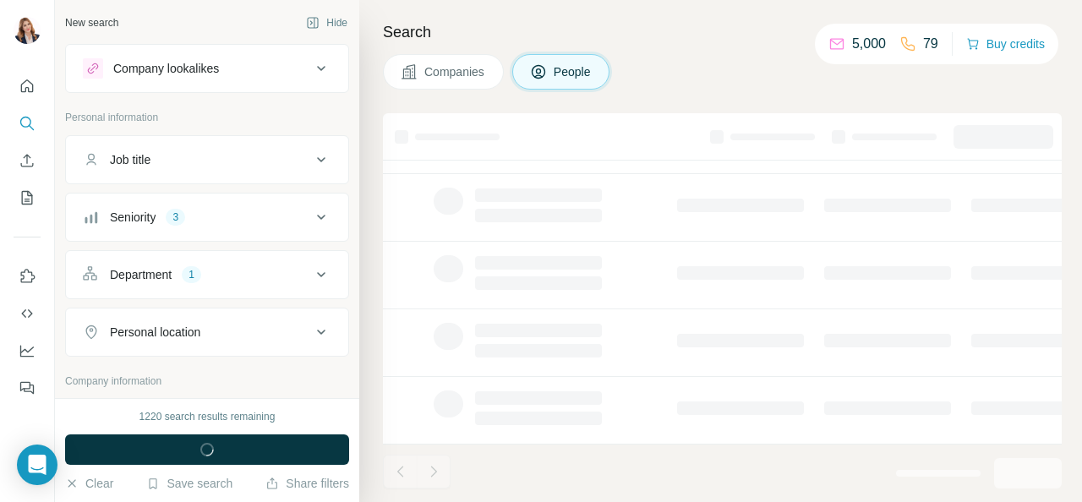
scroll to position [441, 0]
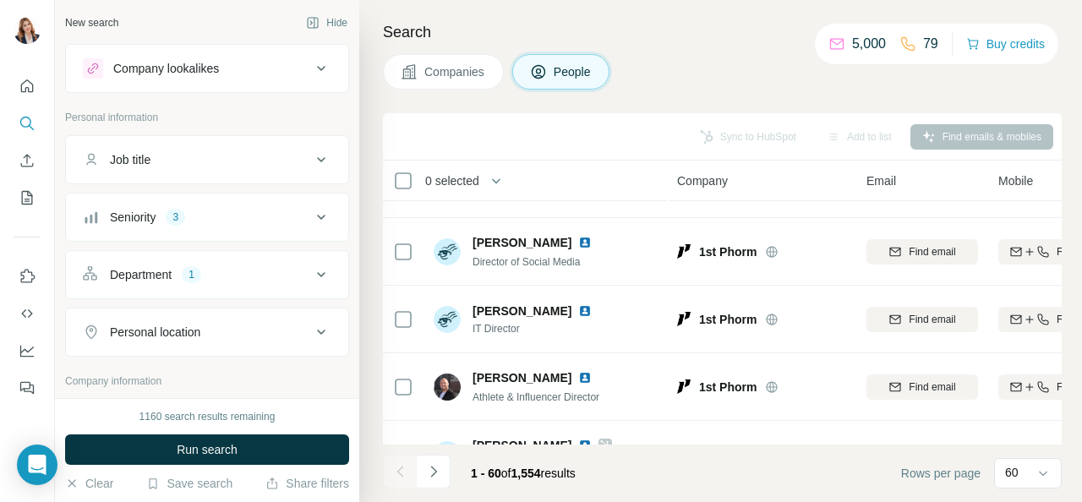
scroll to position [761, 0]
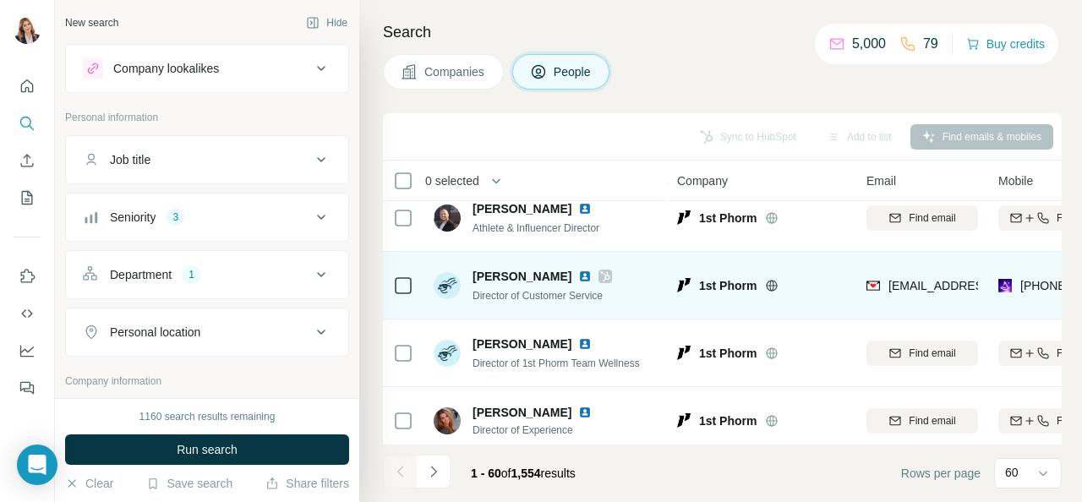
click at [393, 283] on icon at bounding box center [403, 286] width 20 height 20
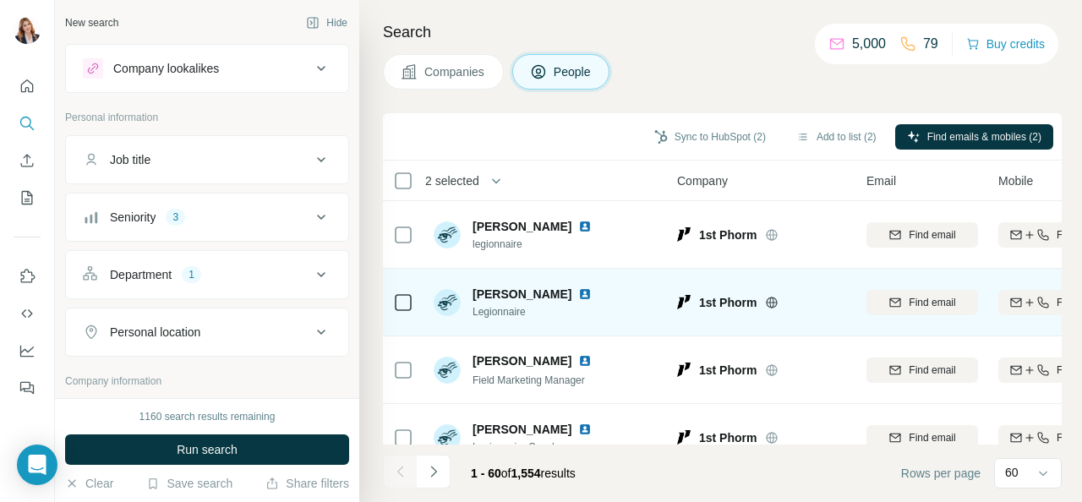
scroll to position [3824, 0]
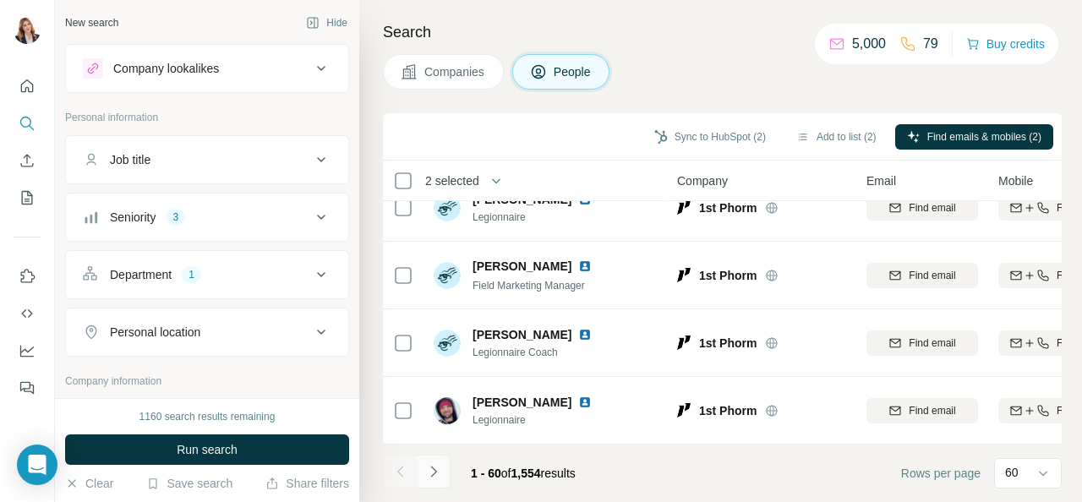
click at [434, 474] on icon "Navigate to next page" at bounding box center [433, 471] width 17 height 17
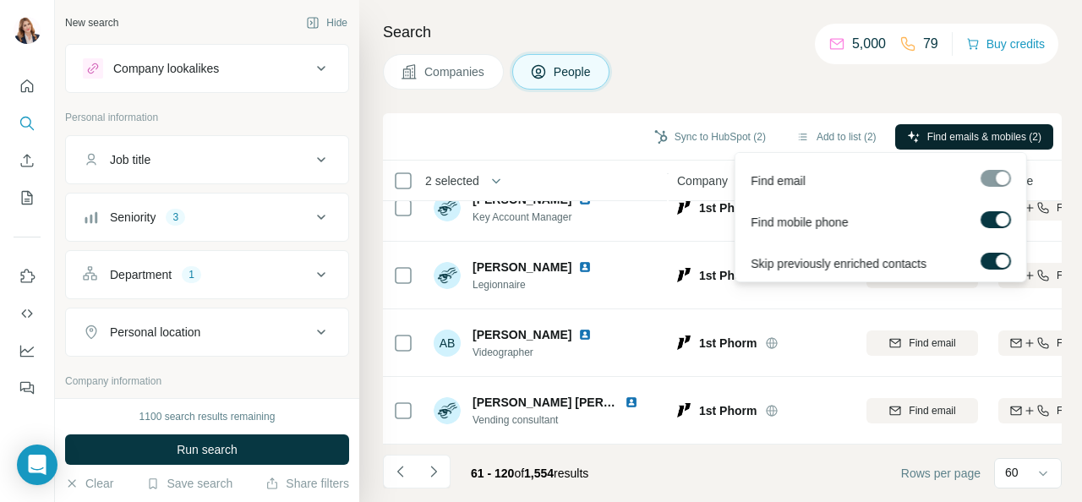
click at [916, 135] on button "Find emails & mobiles (2)" at bounding box center [974, 136] width 158 height 25
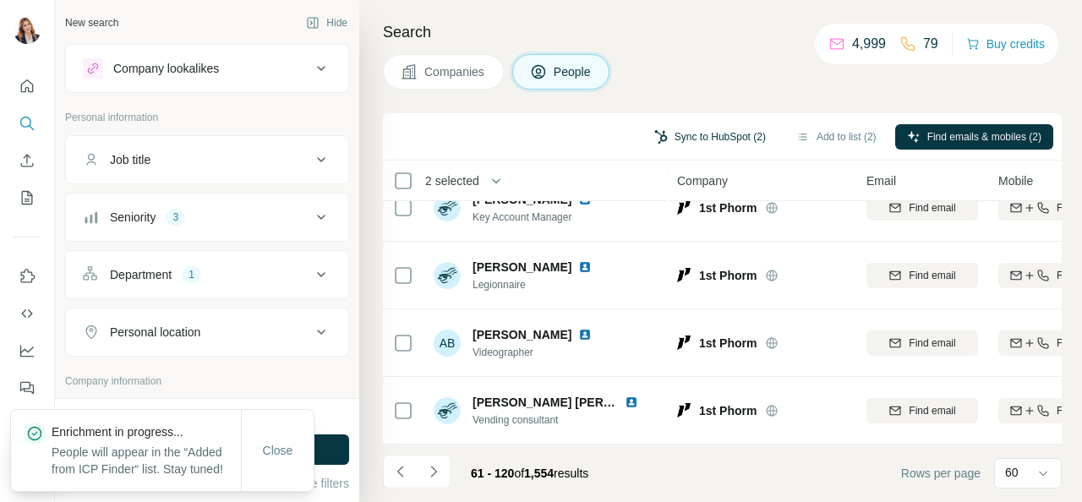
click at [693, 136] on button "Sync to HubSpot (2)" at bounding box center [710, 136] width 135 height 25
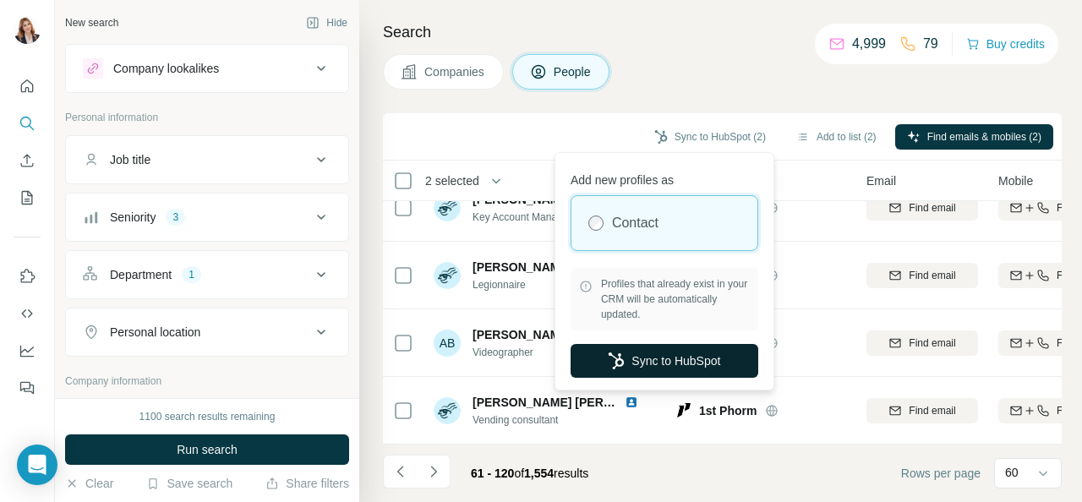
click at [653, 361] on button "Sync to HubSpot" at bounding box center [665, 361] width 188 height 34
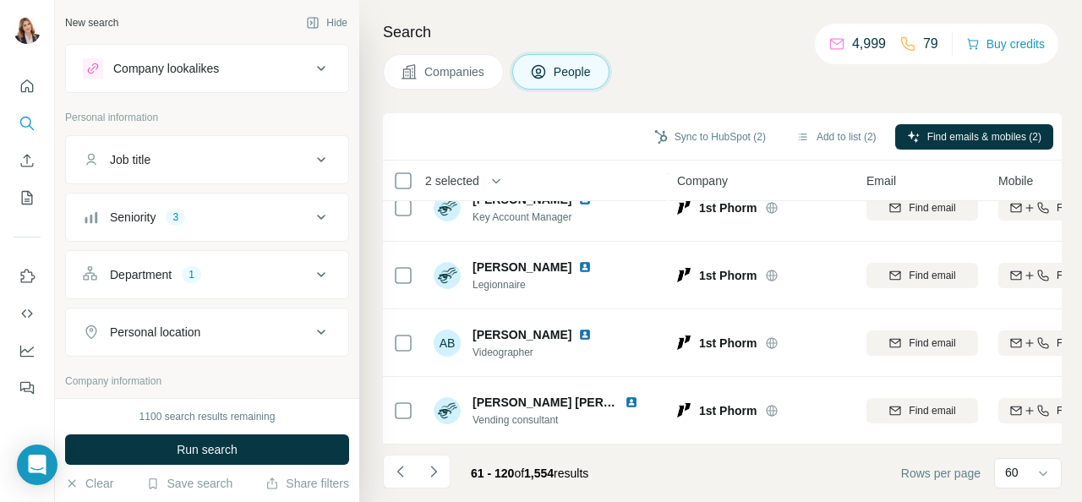
click at [464, 83] on button "Companies" at bounding box center [443, 72] width 121 height 36
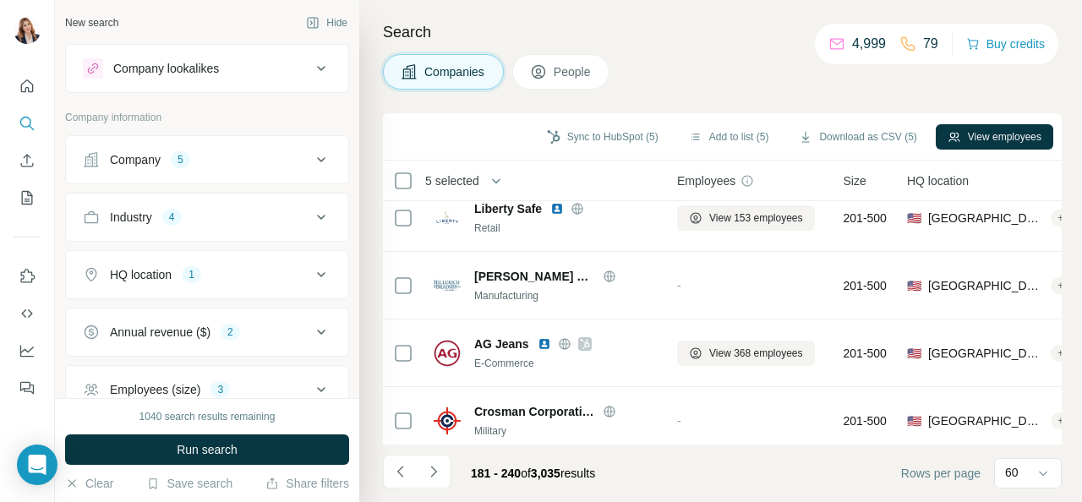
scroll to position [2471, 0]
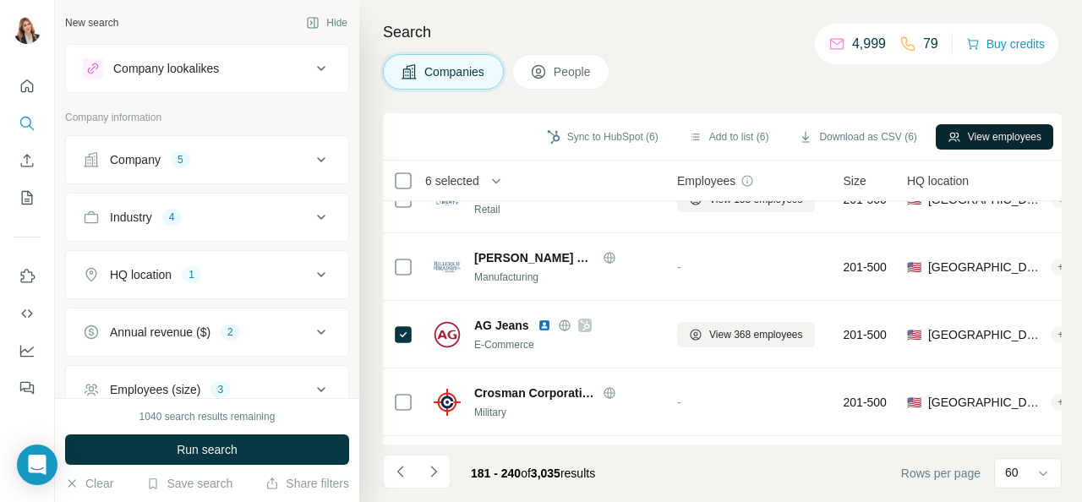
click at [1010, 139] on button "View employees" at bounding box center [995, 136] width 118 height 25
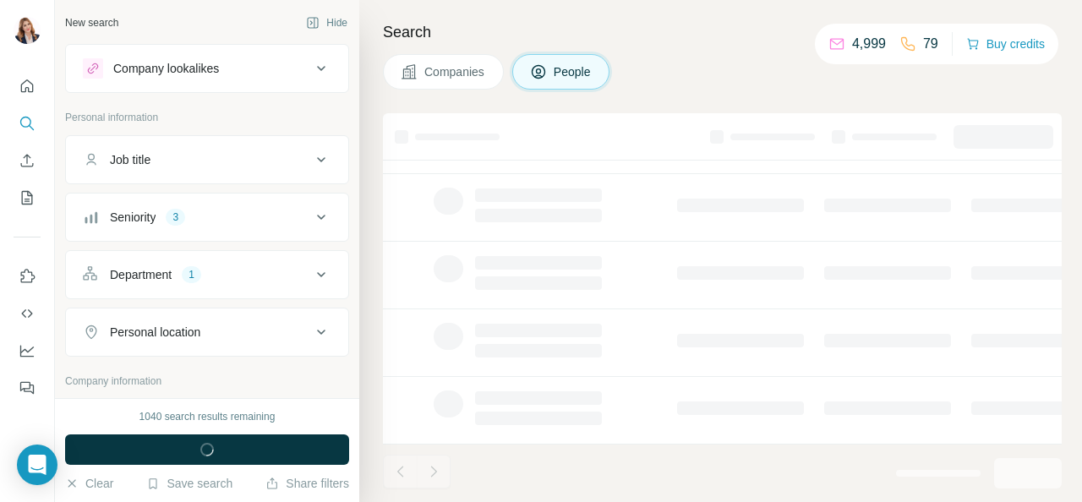
scroll to position [441, 0]
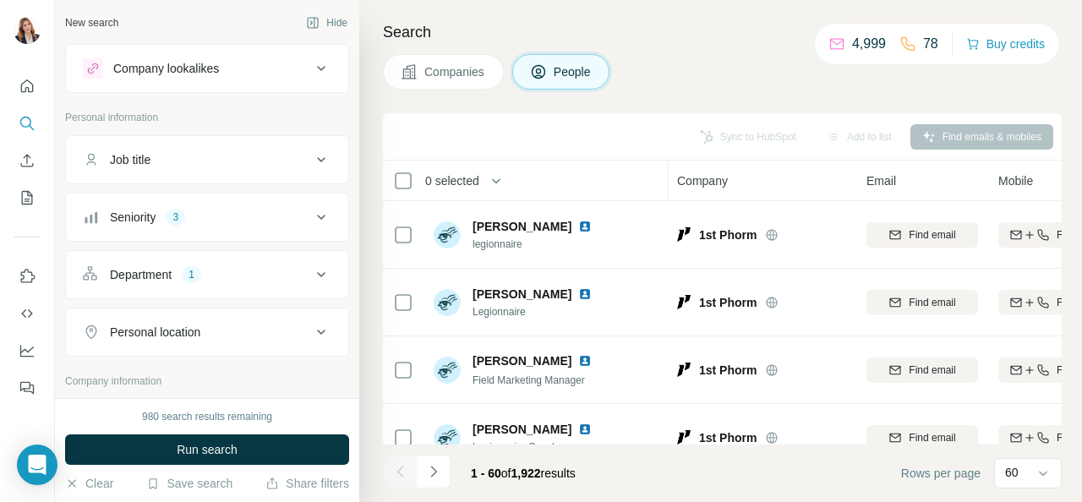
scroll to position [3824, 0]
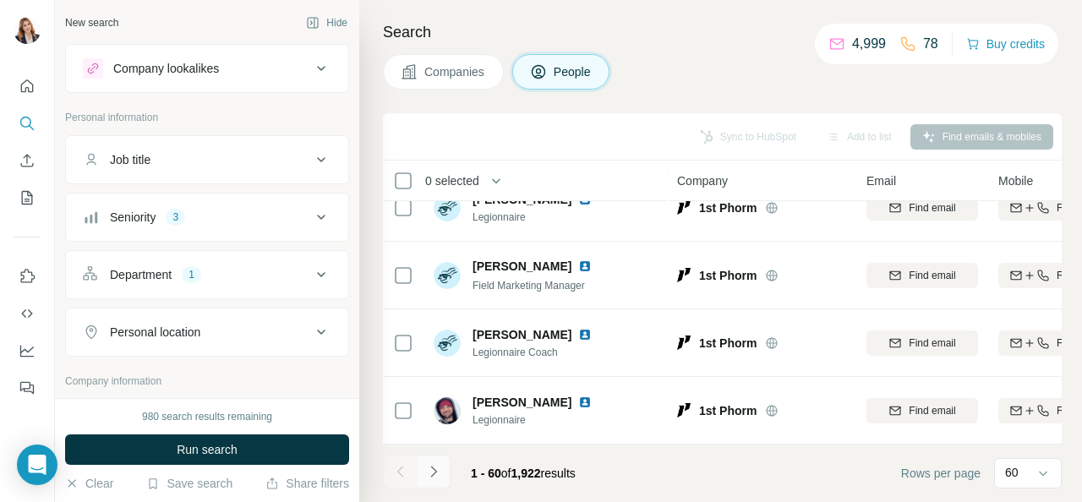
click at [430, 465] on icon "Navigate to next page" at bounding box center [433, 471] width 17 height 17
click at [431, 469] on icon "Navigate to next page" at bounding box center [433, 471] width 17 height 17
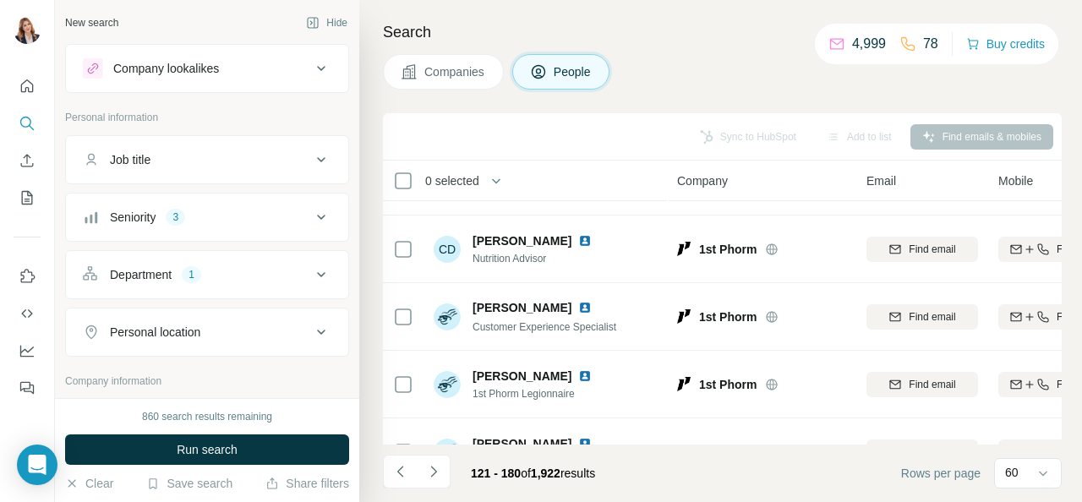
scroll to position [2893, 0]
click at [468, 71] on span "Companies" at bounding box center [455, 71] width 62 height 17
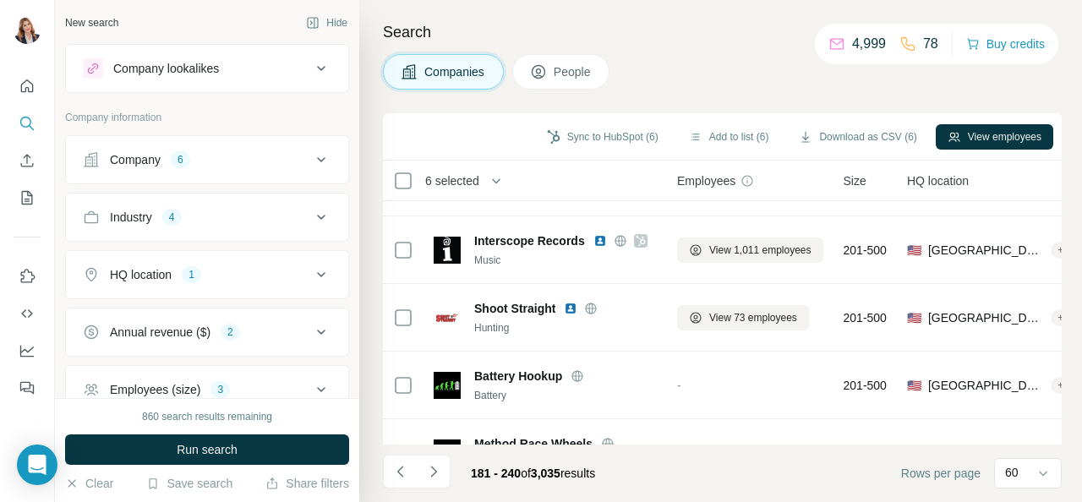
scroll to position [3824, 0]
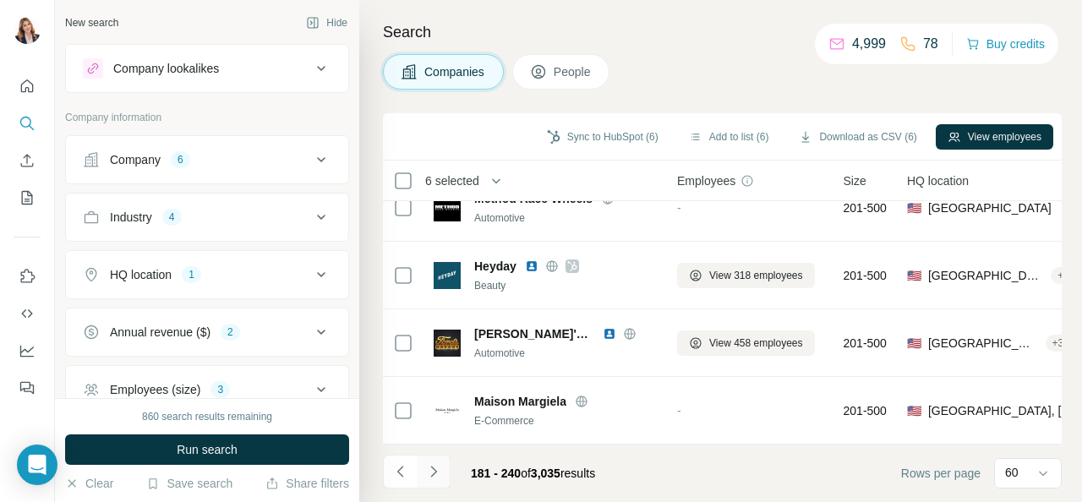
click at [440, 466] on icon "Navigate to next page" at bounding box center [433, 471] width 17 height 17
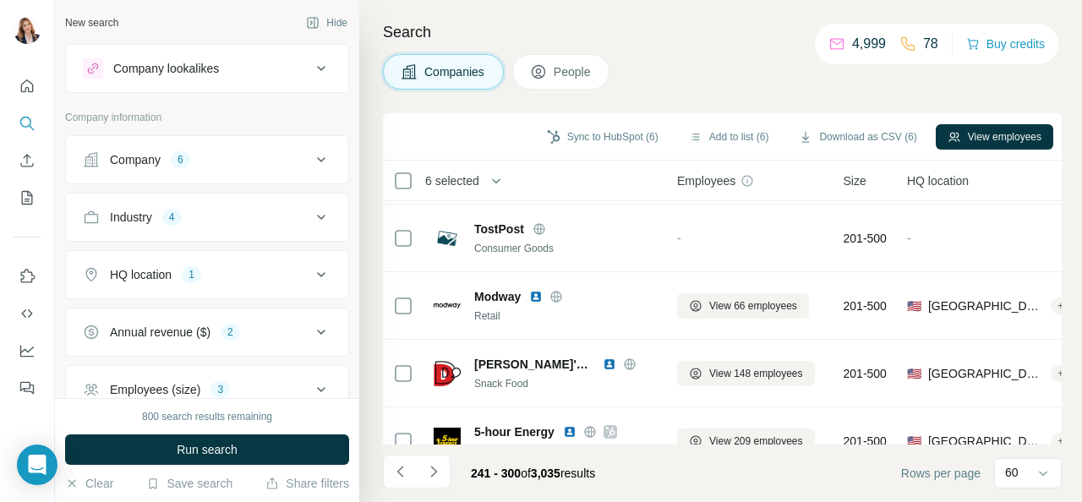
scroll to position [3485, 0]
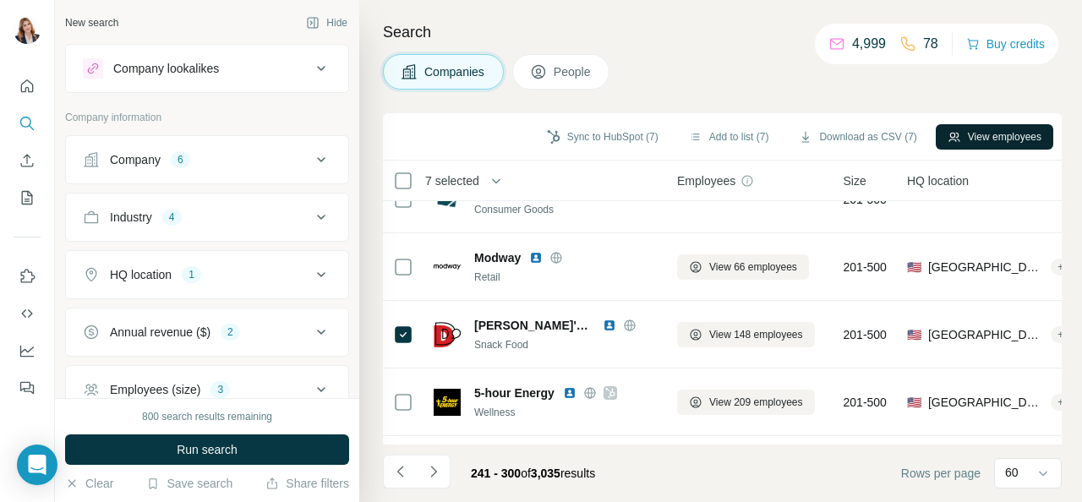
click at [988, 126] on button "View employees" at bounding box center [995, 136] width 118 height 25
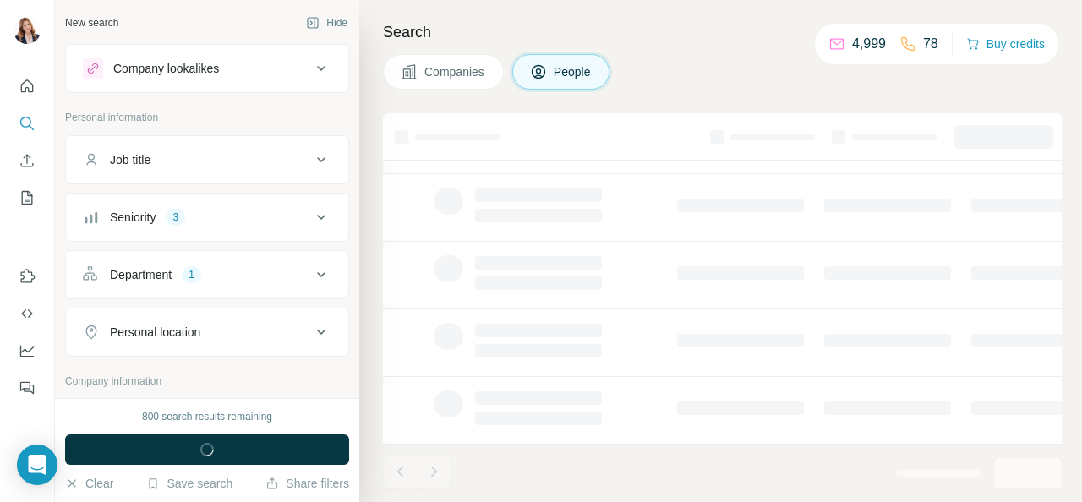
scroll to position [441, 0]
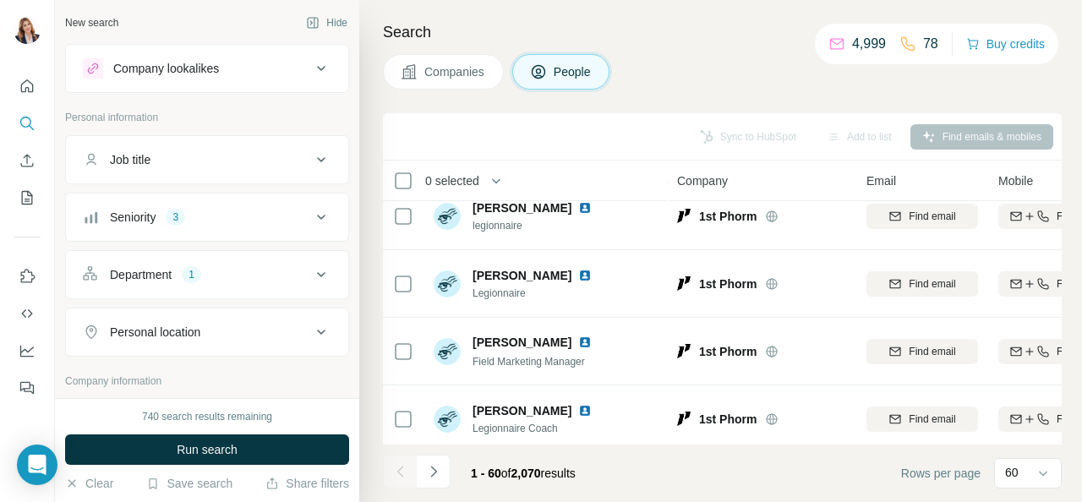
scroll to position [3824, 0]
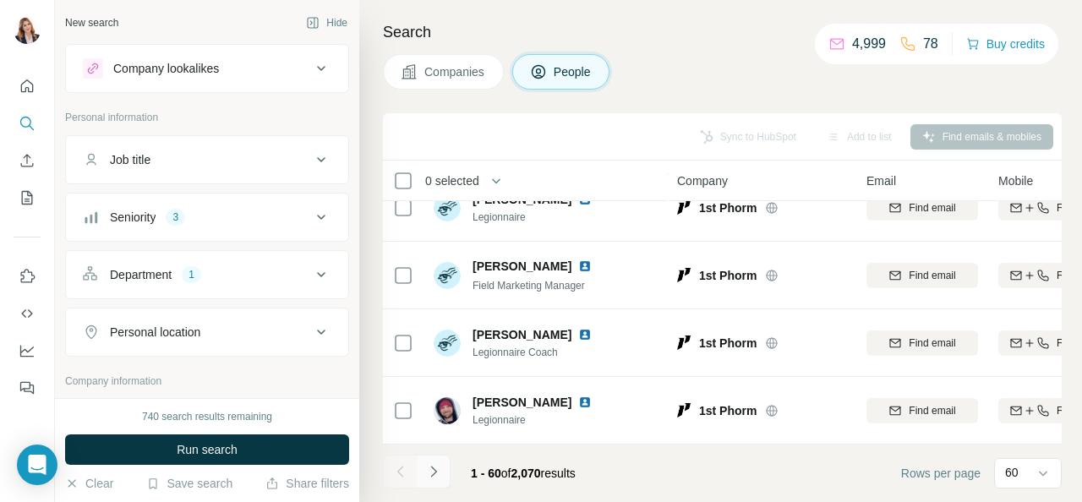
click at [432, 464] on icon "Navigate to next page" at bounding box center [433, 471] width 17 height 17
click at [426, 474] on icon "Navigate to next page" at bounding box center [433, 471] width 17 height 17
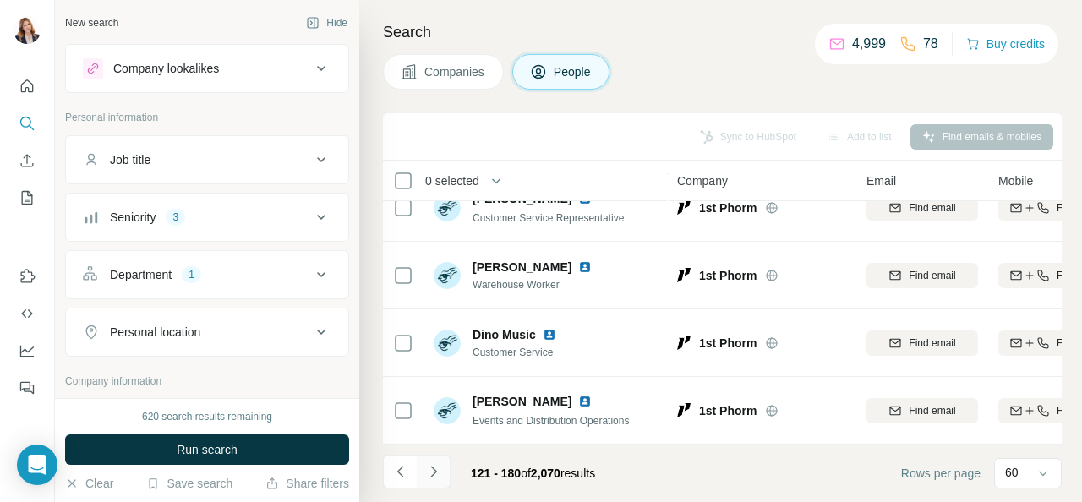
click at [428, 469] on icon "Navigate to next page" at bounding box center [433, 471] width 17 height 17
click at [435, 476] on icon "Navigate to next page" at bounding box center [433, 471] width 17 height 17
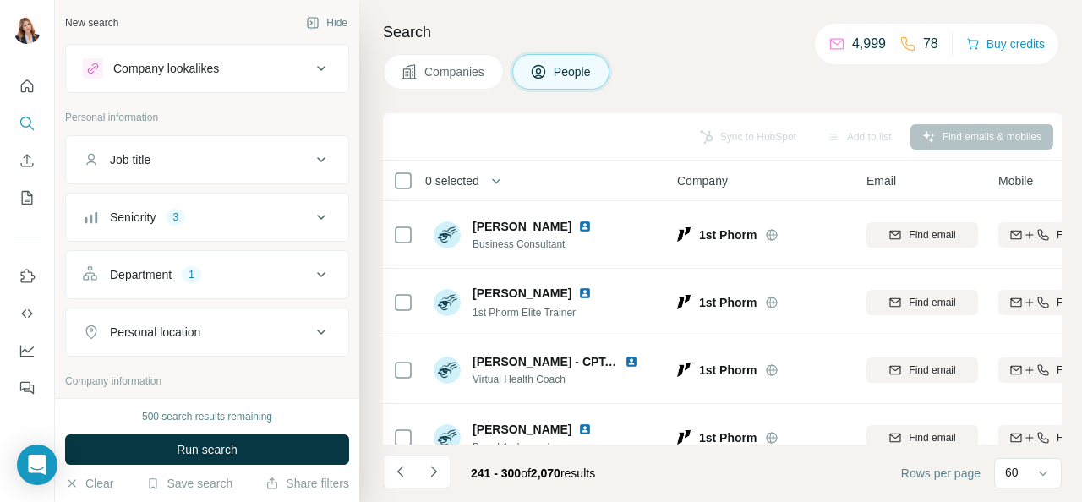
scroll to position [0, 0]
